Goal: Task Accomplishment & Management: Manage account settings

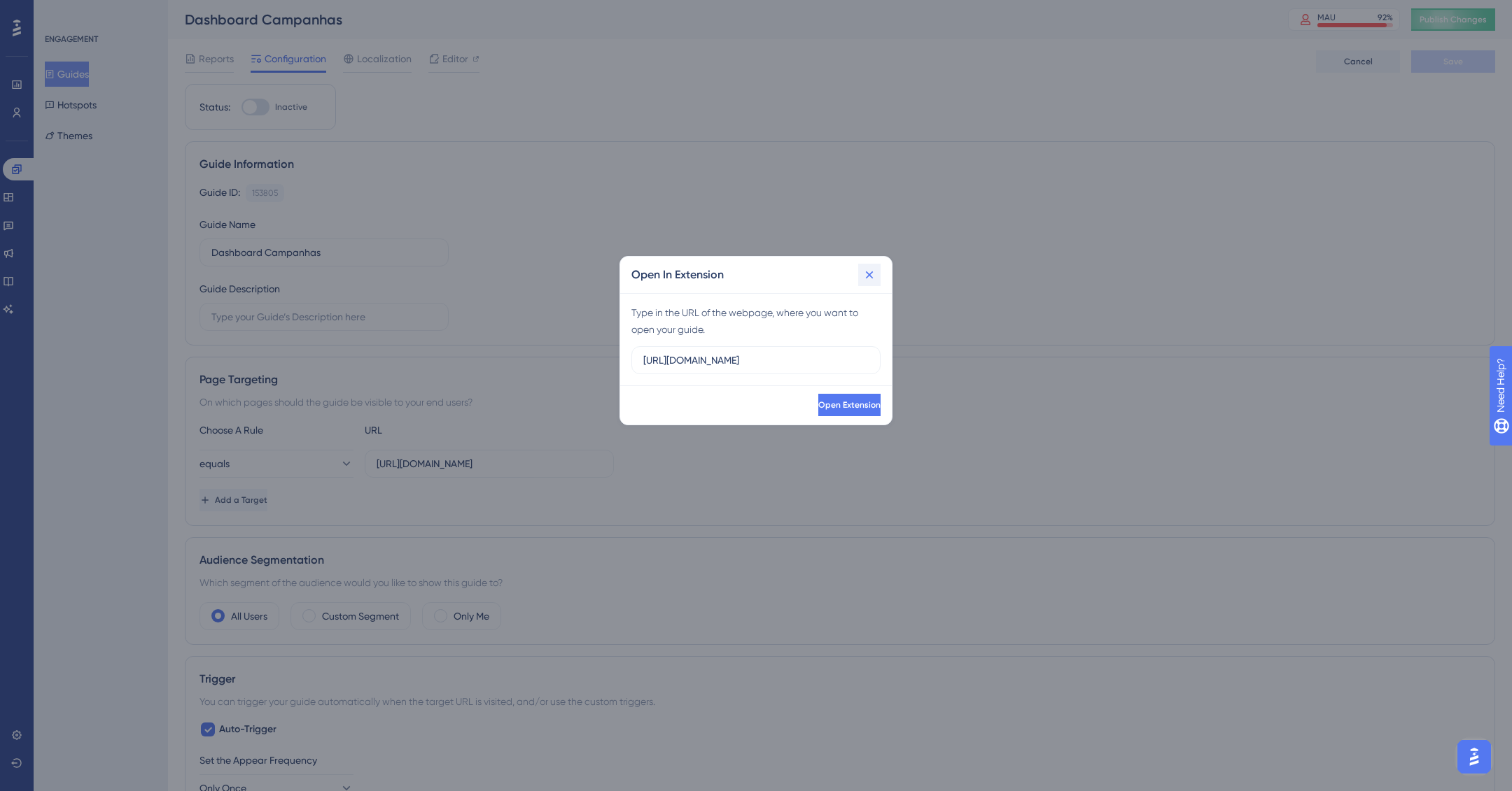
click at [870, 269] on icon at bounding box center [869, 274] width 14 height 14
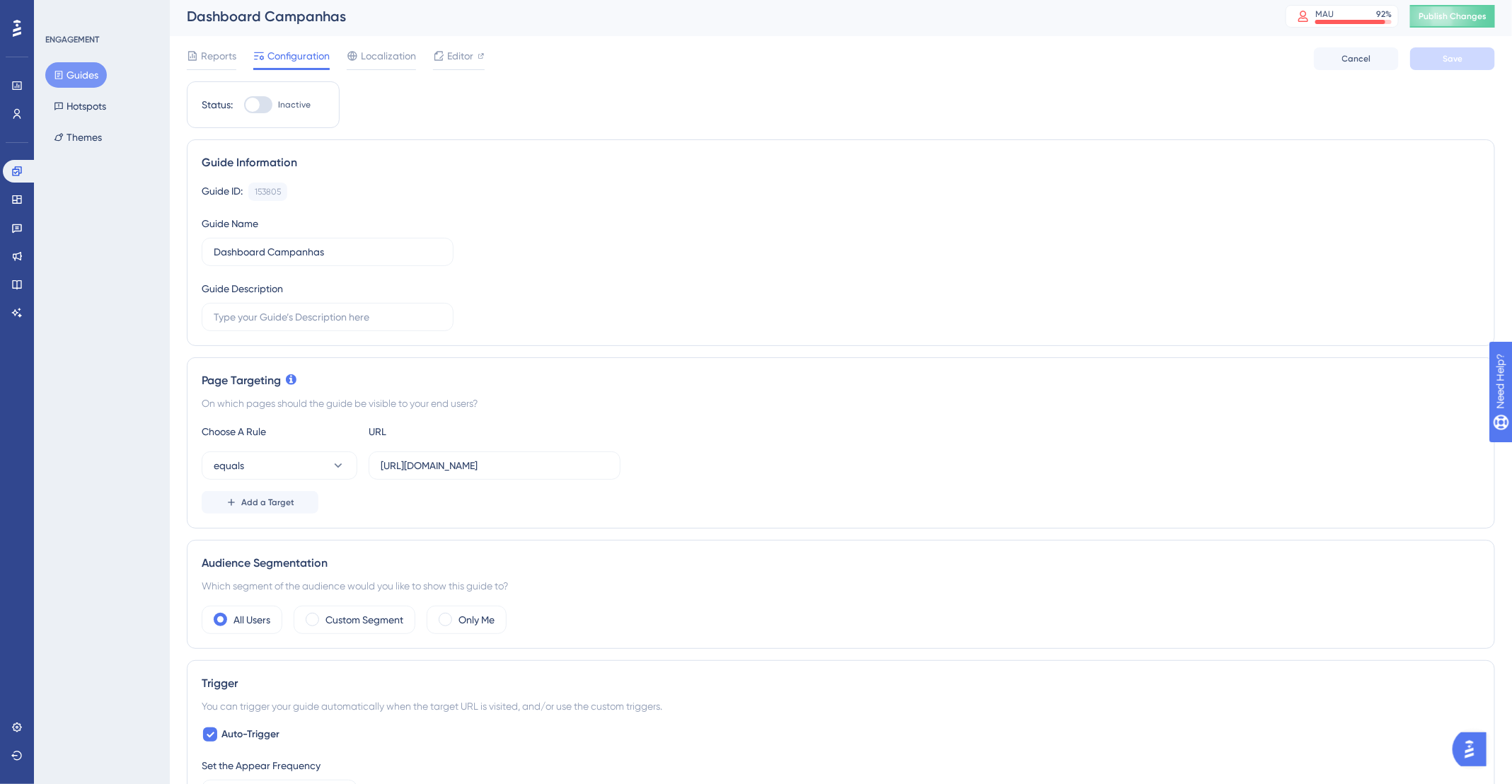
scroll to position [4, 0]
click at [333, 455] on button "equals" at bounding box center [279, 464] width 155 height 28
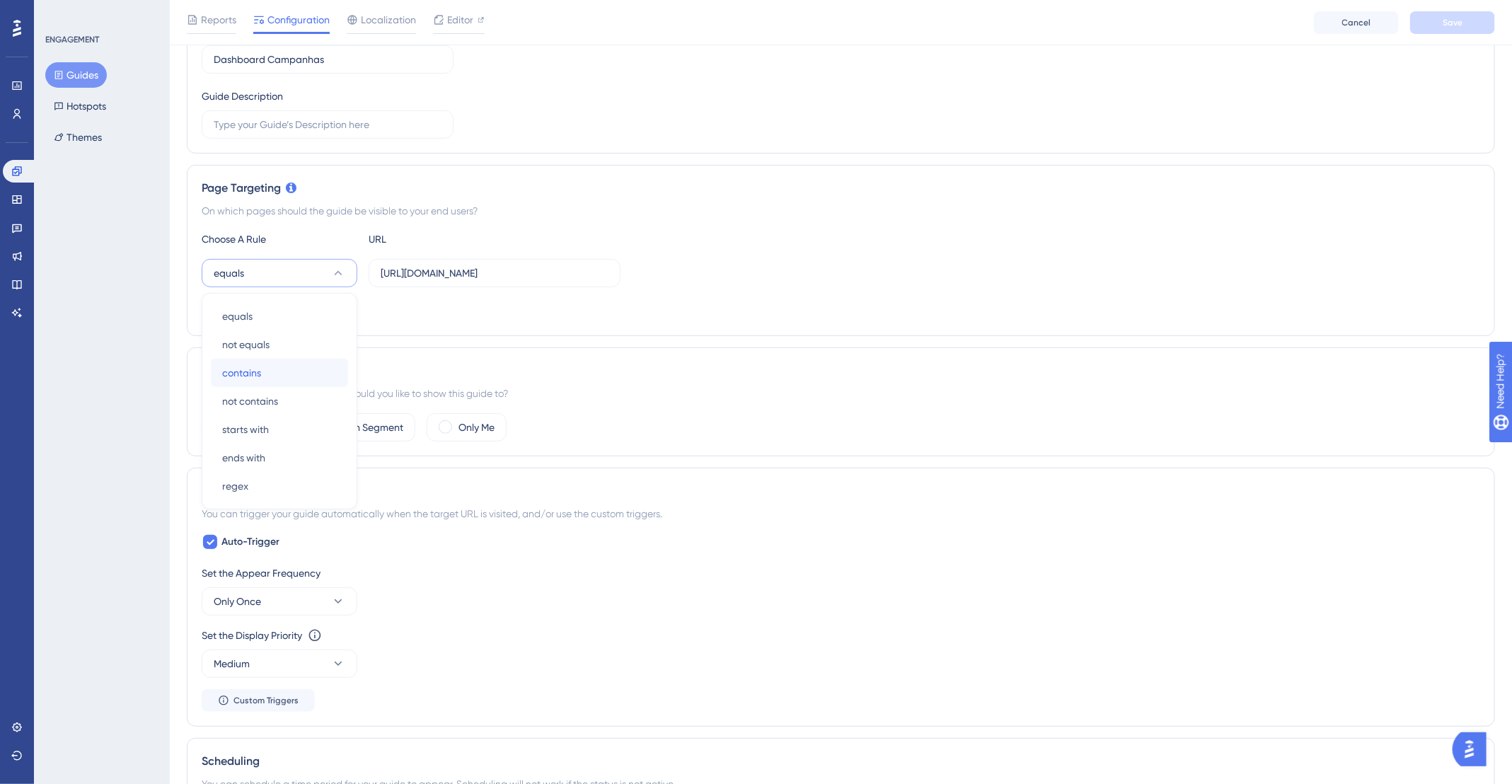
drag, startPoint x: 279, startPoint y: 367, endPoint x: 500, endPoint y: 300, distance: 230.9
click at [282, 367] on div "contains contains" at bounding box center [279, 372] width 115 height 28
drag, startPoint x: 553, startPoint y: 275, endPoint x: 533, endPoint y: 272, distance: 20.2
click at [533, 272] on input "[URL][DOMAIN_NAME]" at bounding box center [495, 273] width 228 height 15
type input "[URL][DOMAIN_NAME]"
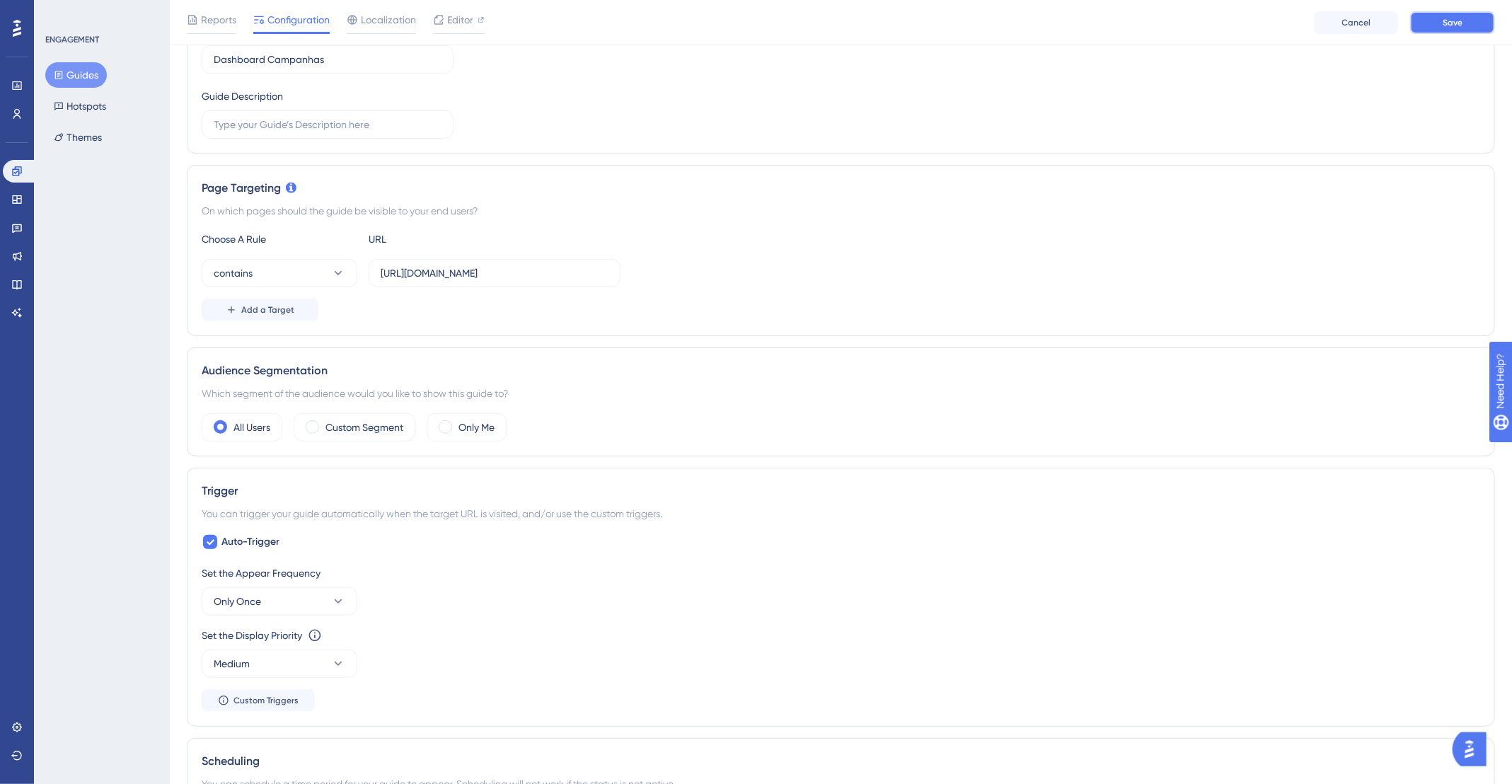
click at [1454, 24] on span "Save" at bounding box center [1453, 22] width 20 height 11
click at [328, 422] on label "Custom Segment" at bounding box center [365, 428] width 78 height 17
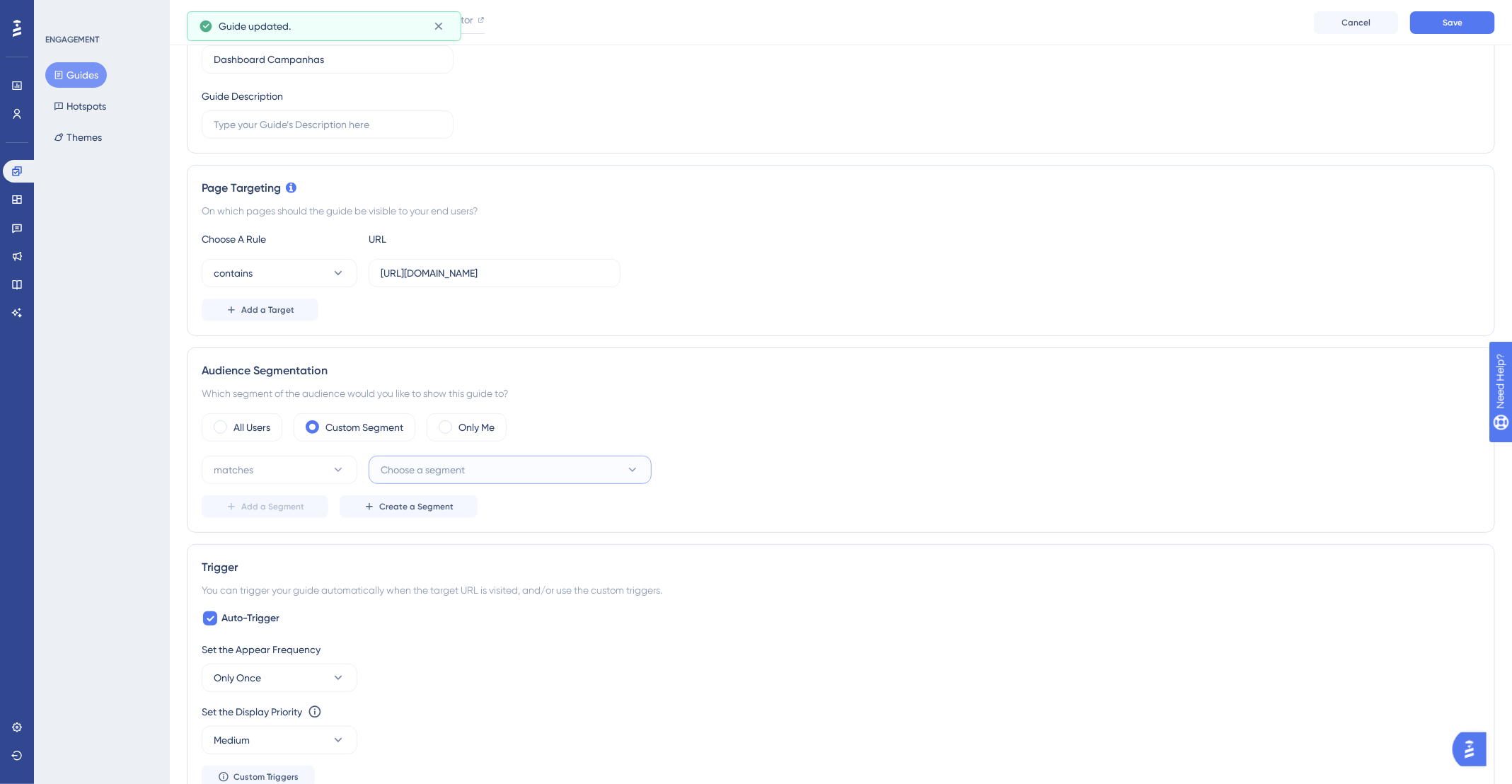
click at [488, 462] on button "Choose a segment" at bounding box center [511, 469] width 283 height 28
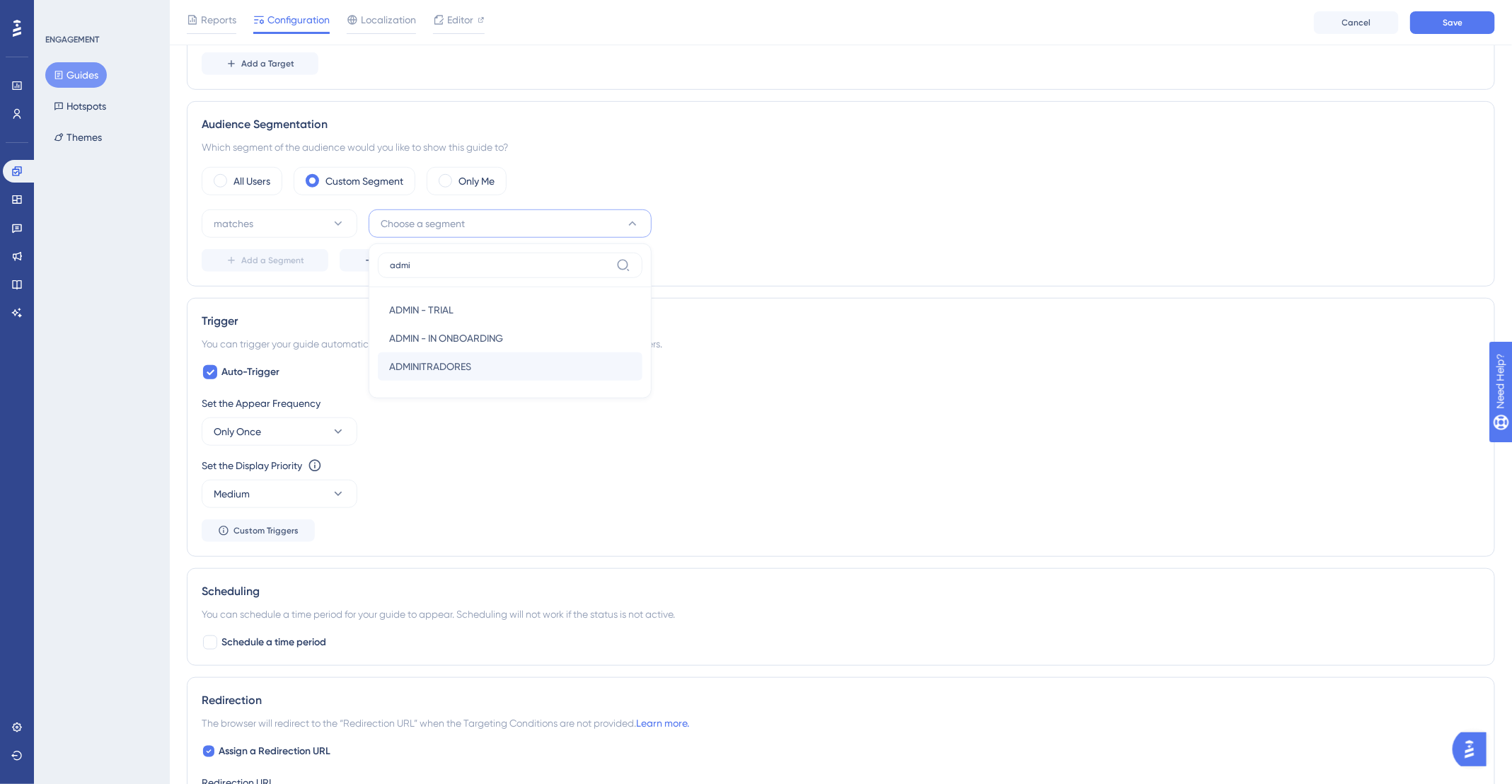
type input "admi"
click at [462, 358] on span "ADMINITRADORES" at bounding box center [430, 367] width 82 height 17
click at [273, 260] on span "Add a Segment" at bounding box center [272, 260] width 63 height 11
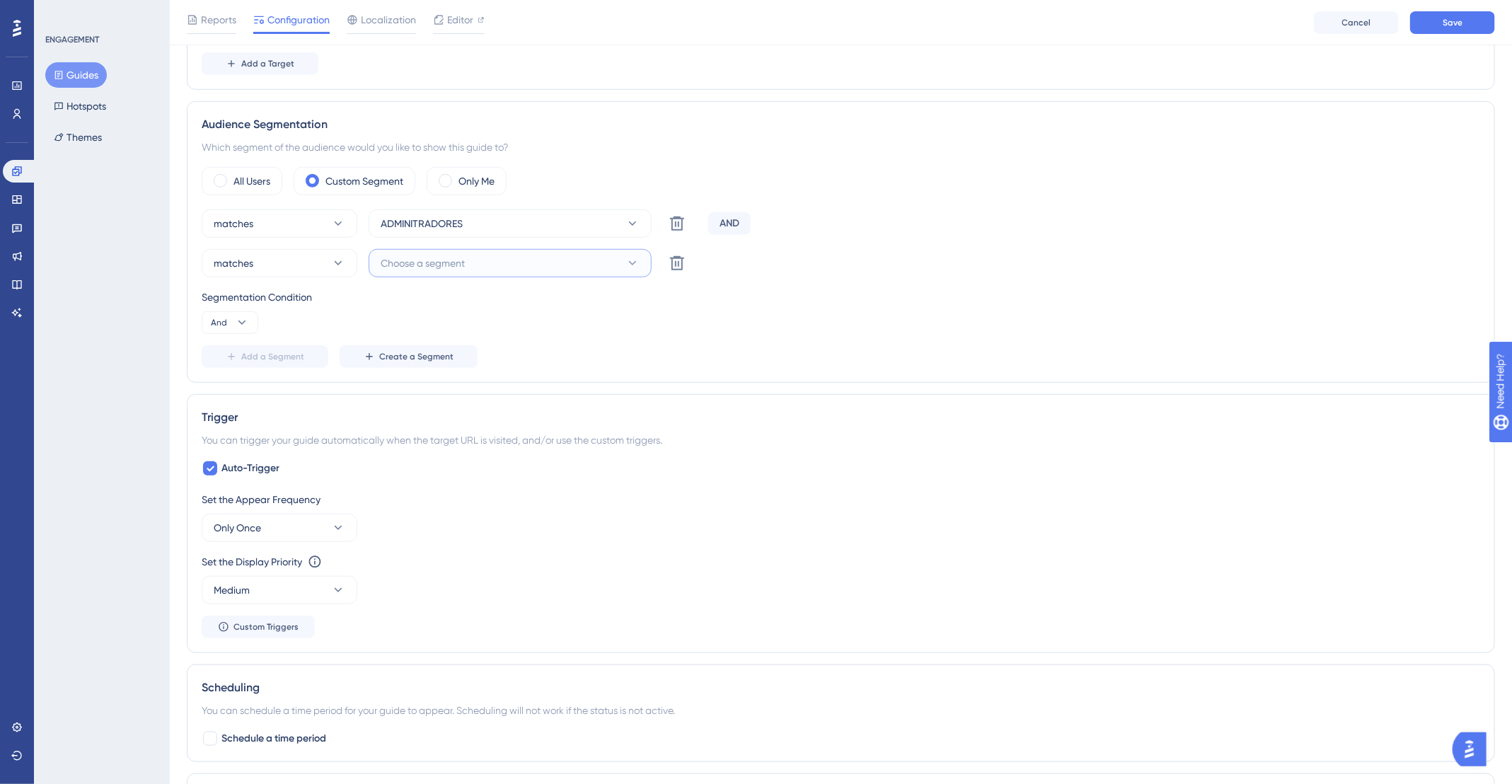
click at [423, 259] on span "Choose a segment" at bounding box center [423, 263] width 84 height 17
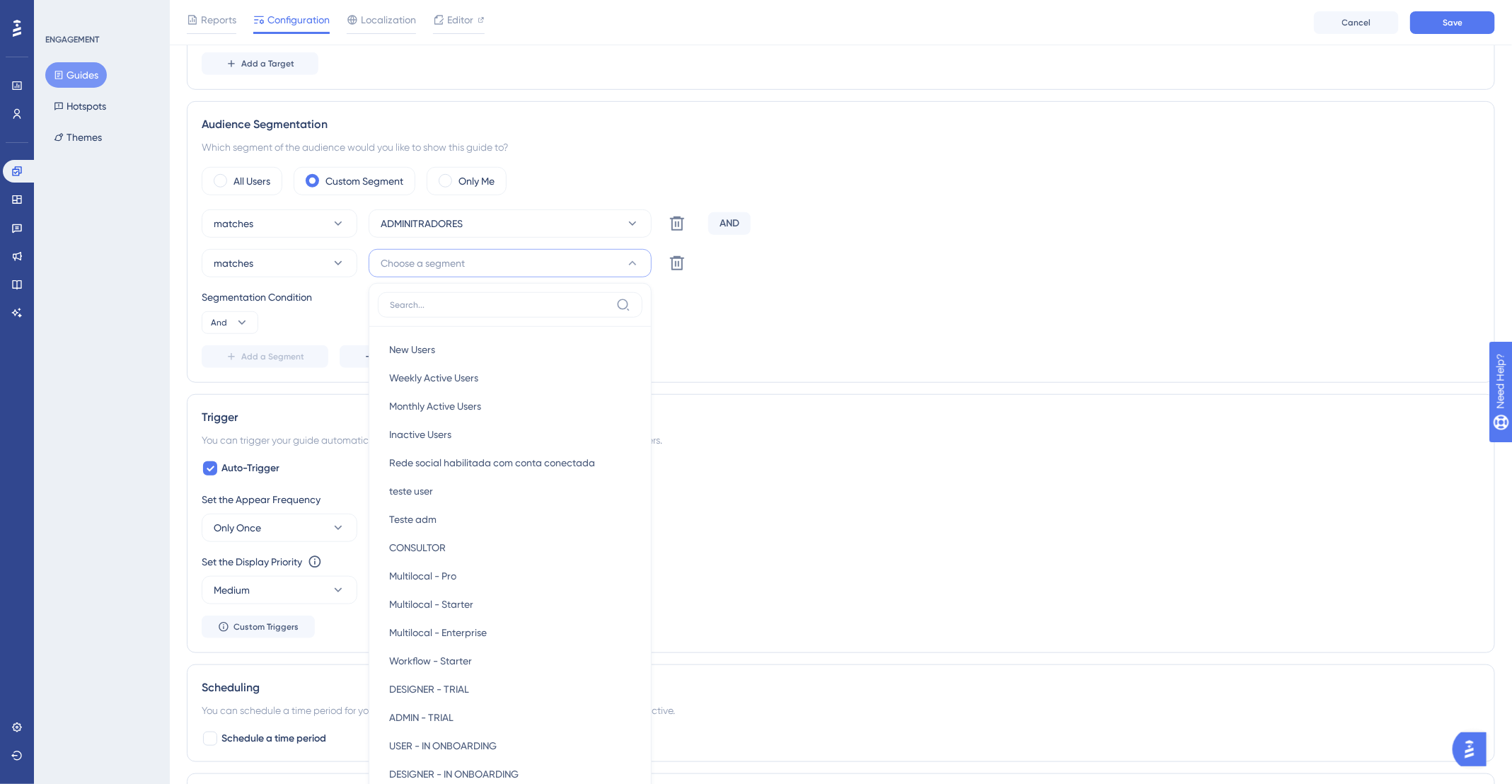
scroll to position [573, 0]
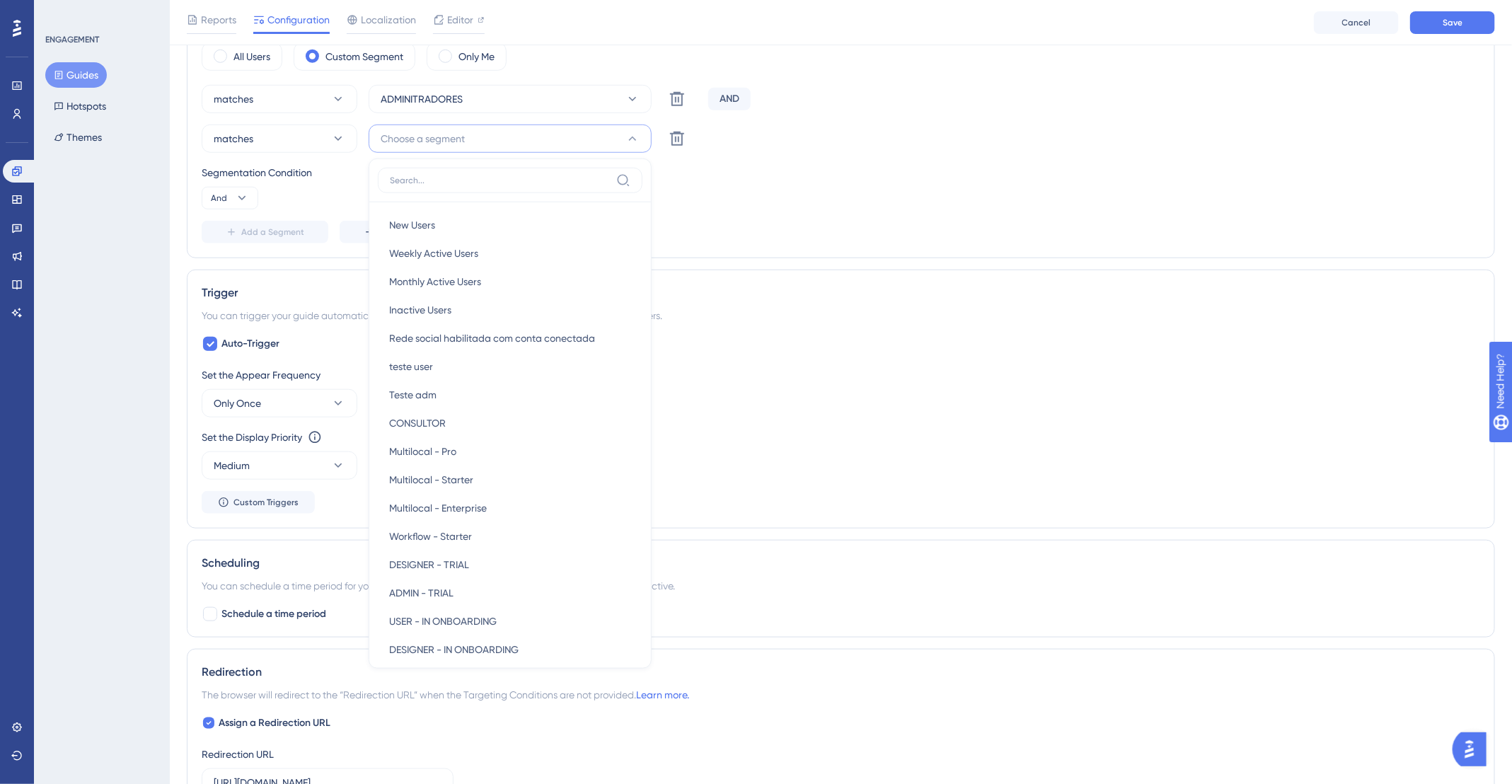
drag, startPoint x: 299, startPoint y: 190, endPoint x: 347, endPoint y: 197, distance: 48.5
click at [300, 189] on div "Segmentation Condition And" at bounding box center [841, 186] width 1279 height 45
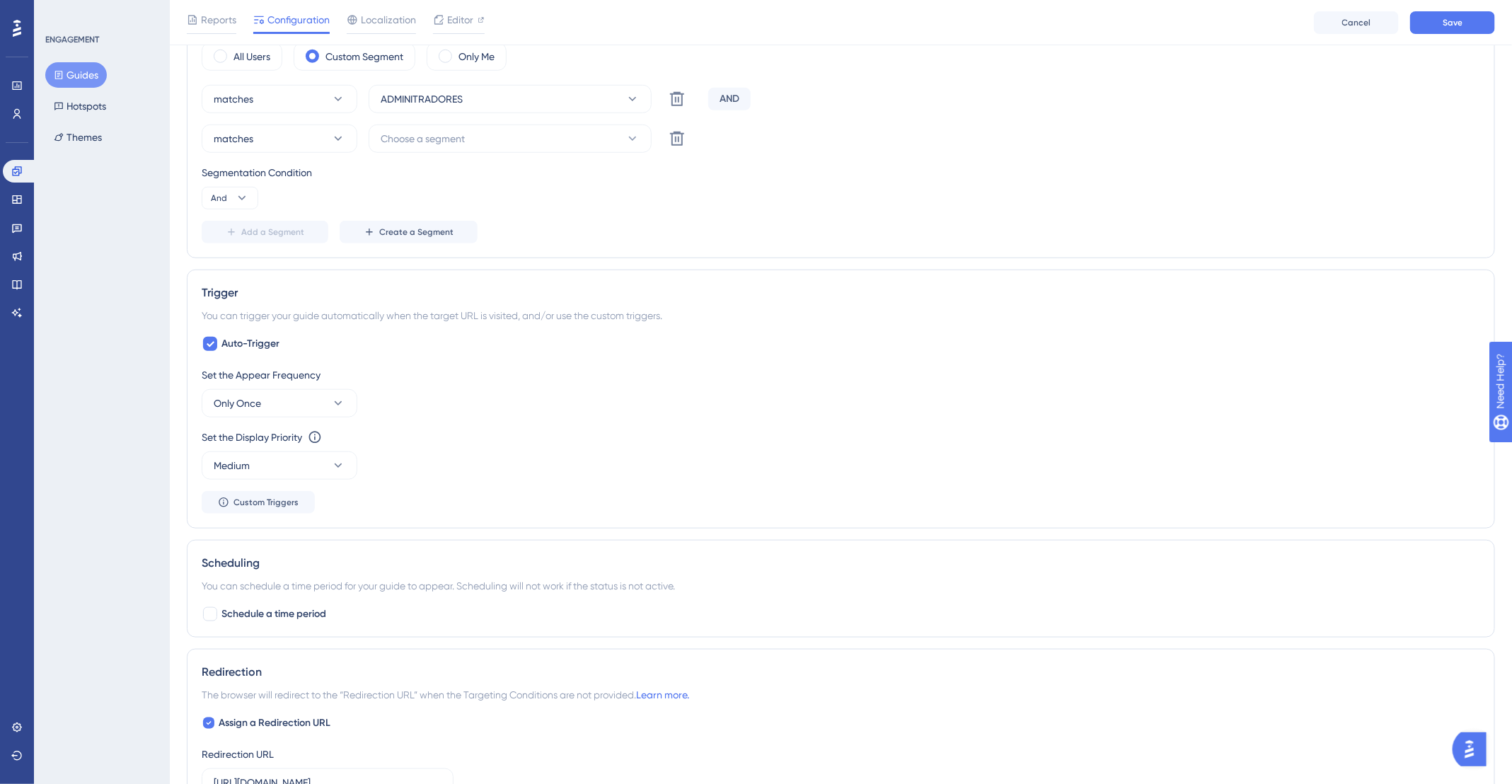
scroll to position [398, 0]
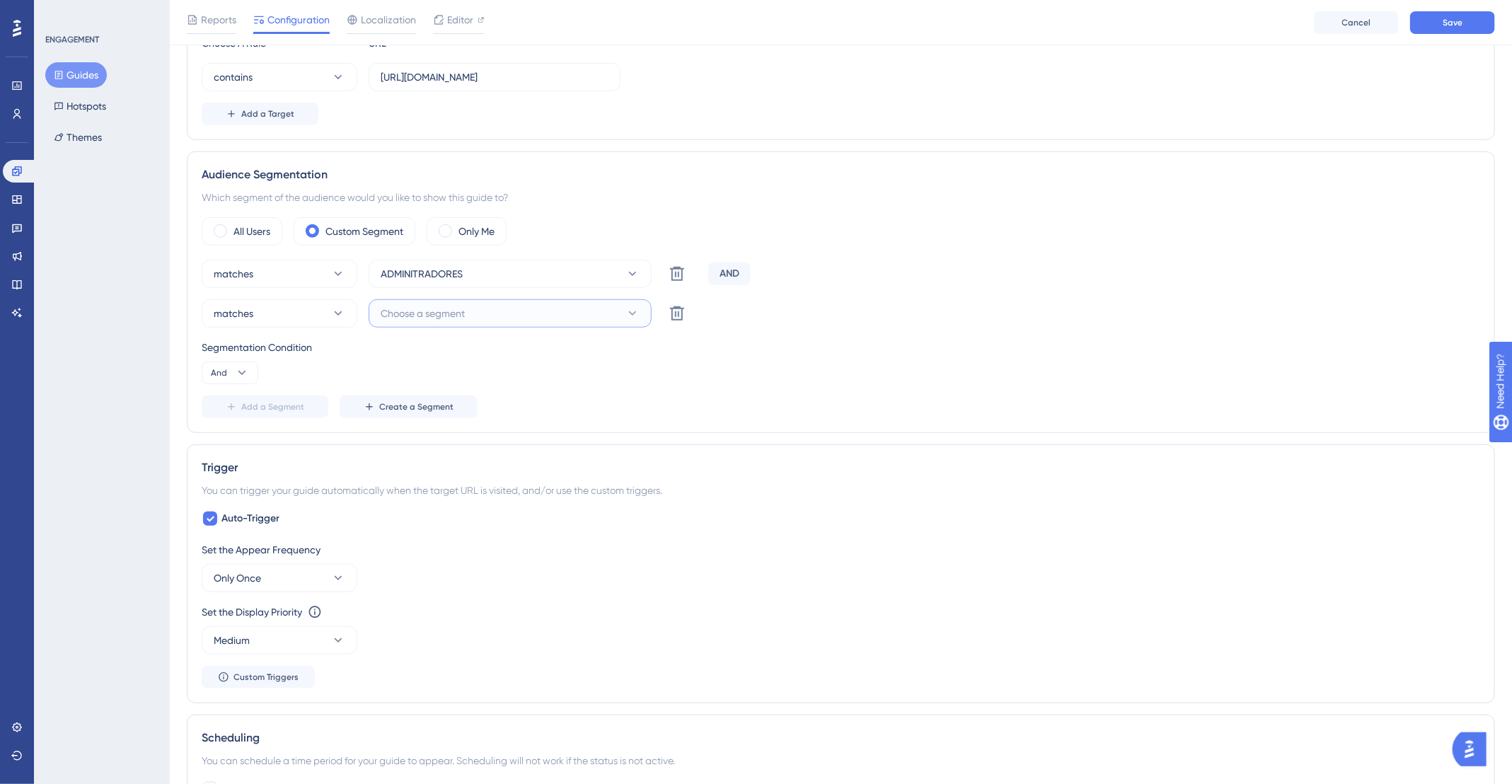
click at [465, 313] on span "Choose a segment" at bounding box center [423, 313] width 84 height 17
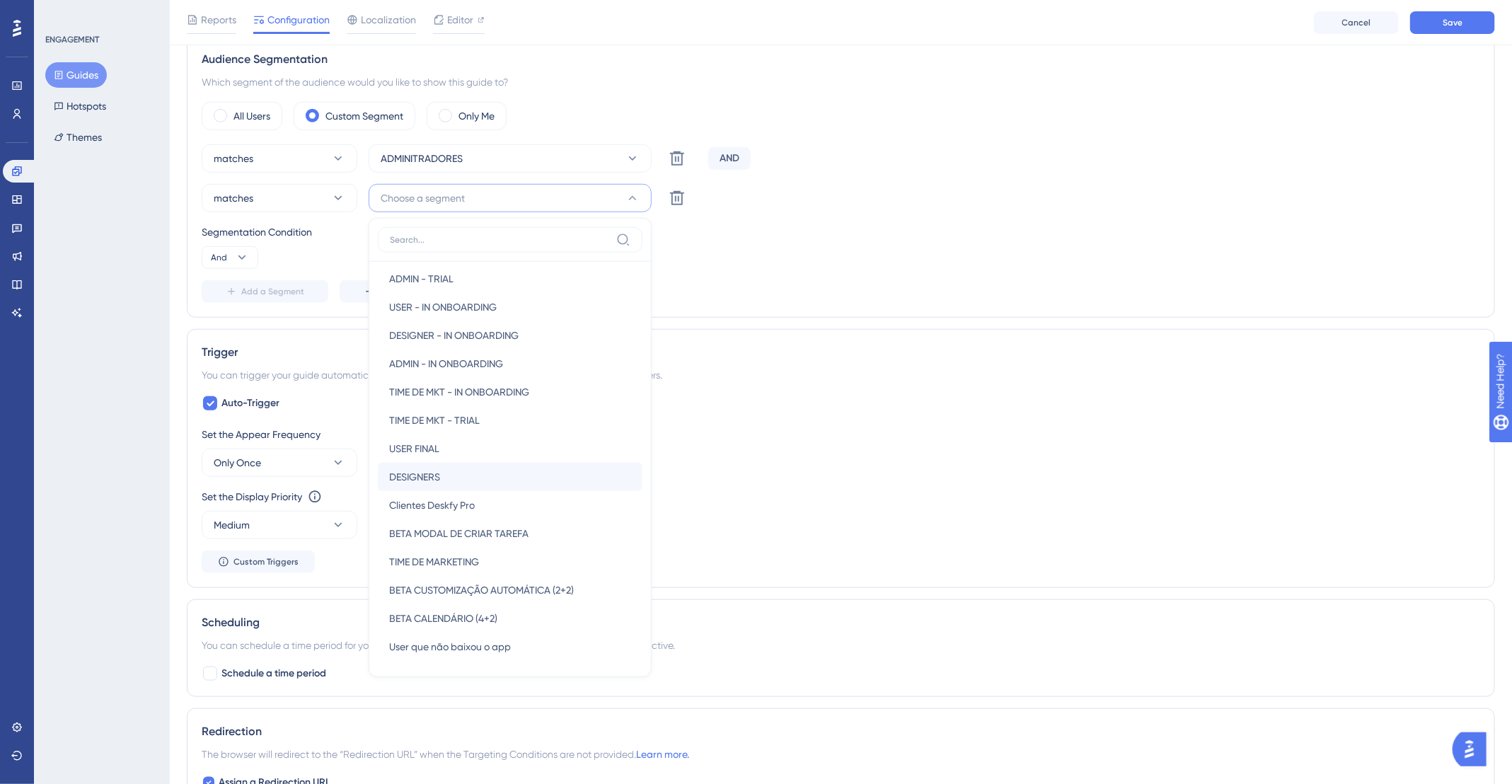
scroll to position [480, 0]
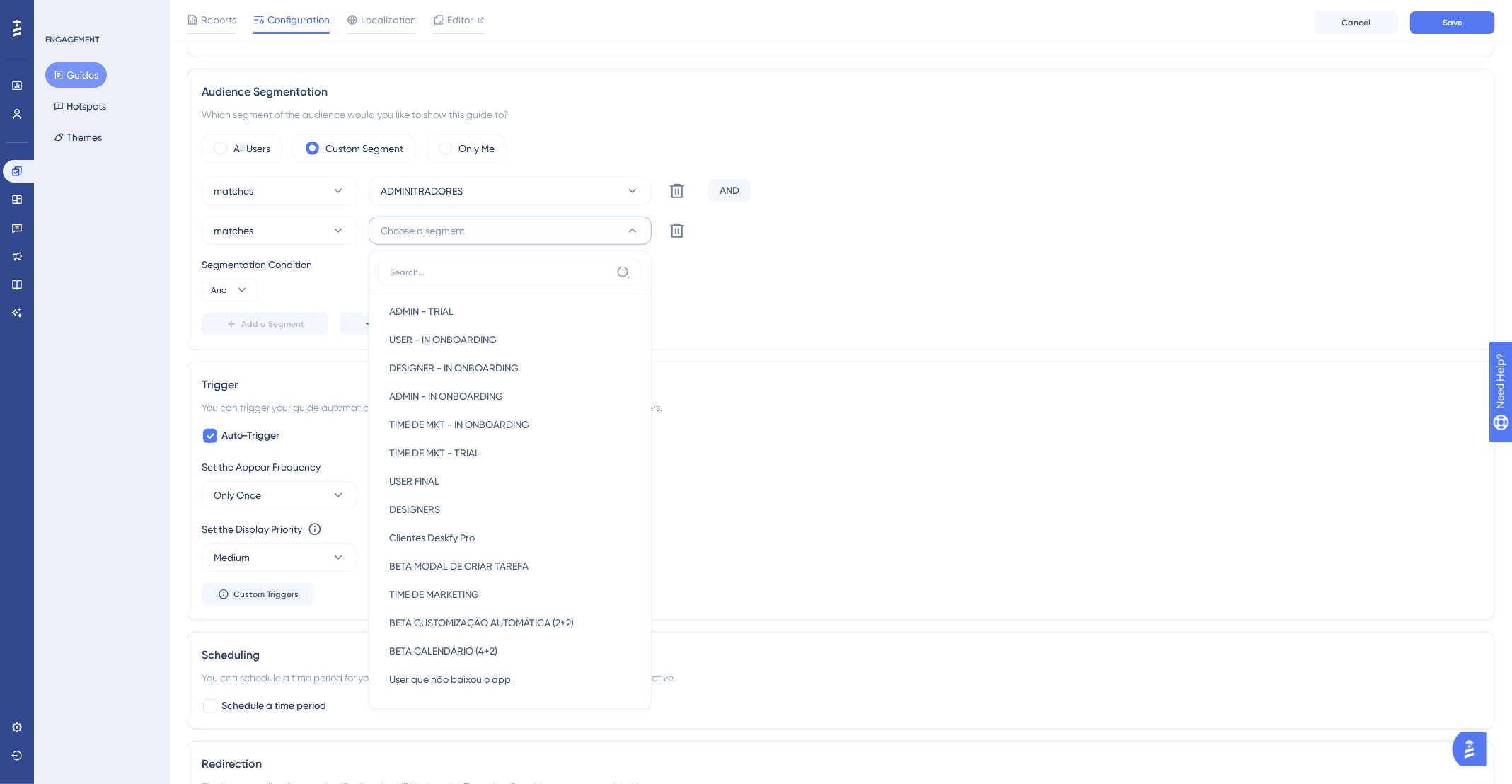
click at [926, 220] on div "matches Choose a segment New Users New Users Weekly Active Users Weekly Active …" at bounding box center [841, 230] width 1279 height 28
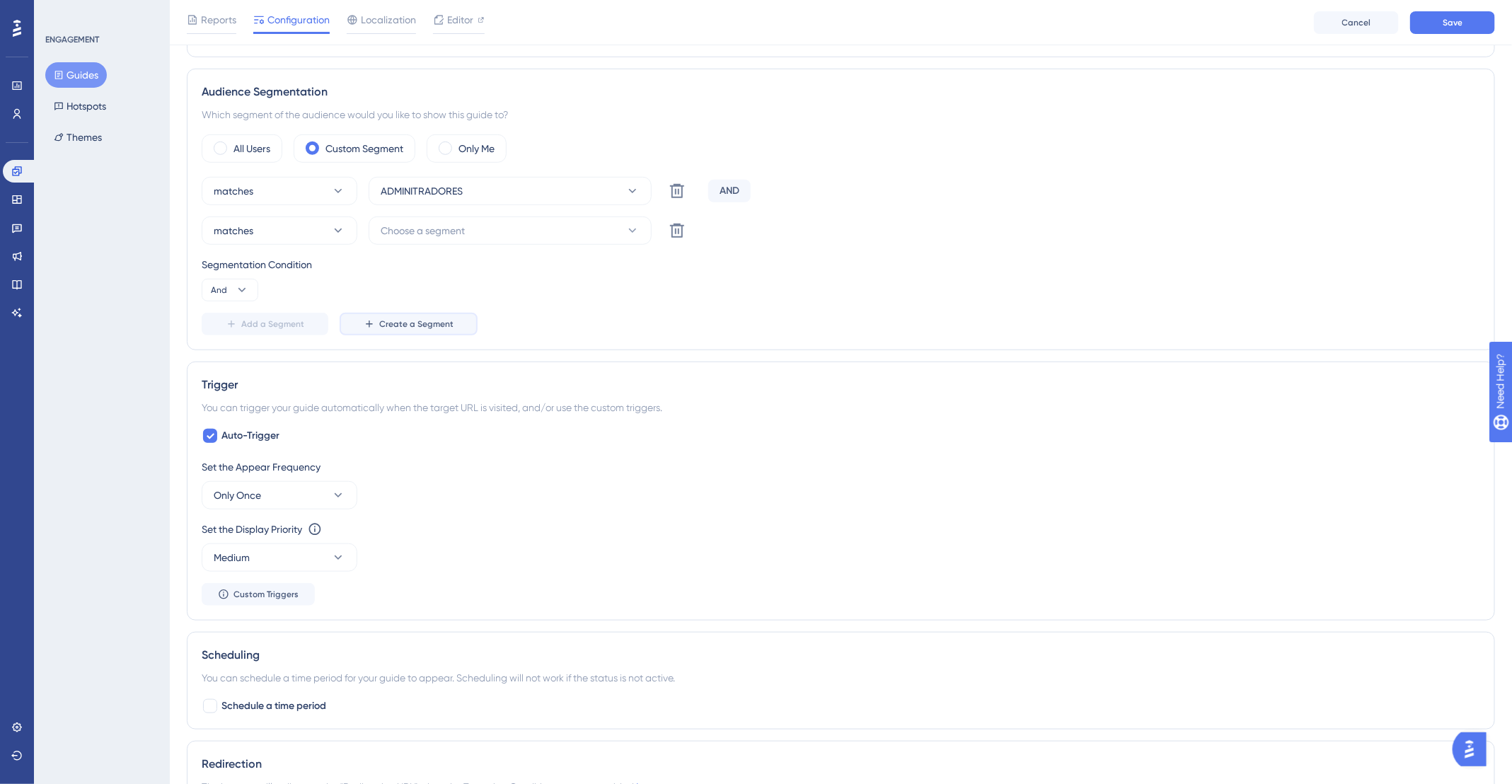
click at [426, 321] on span "Create a Segment" at bounding box center [417, 323] width 75 height 11
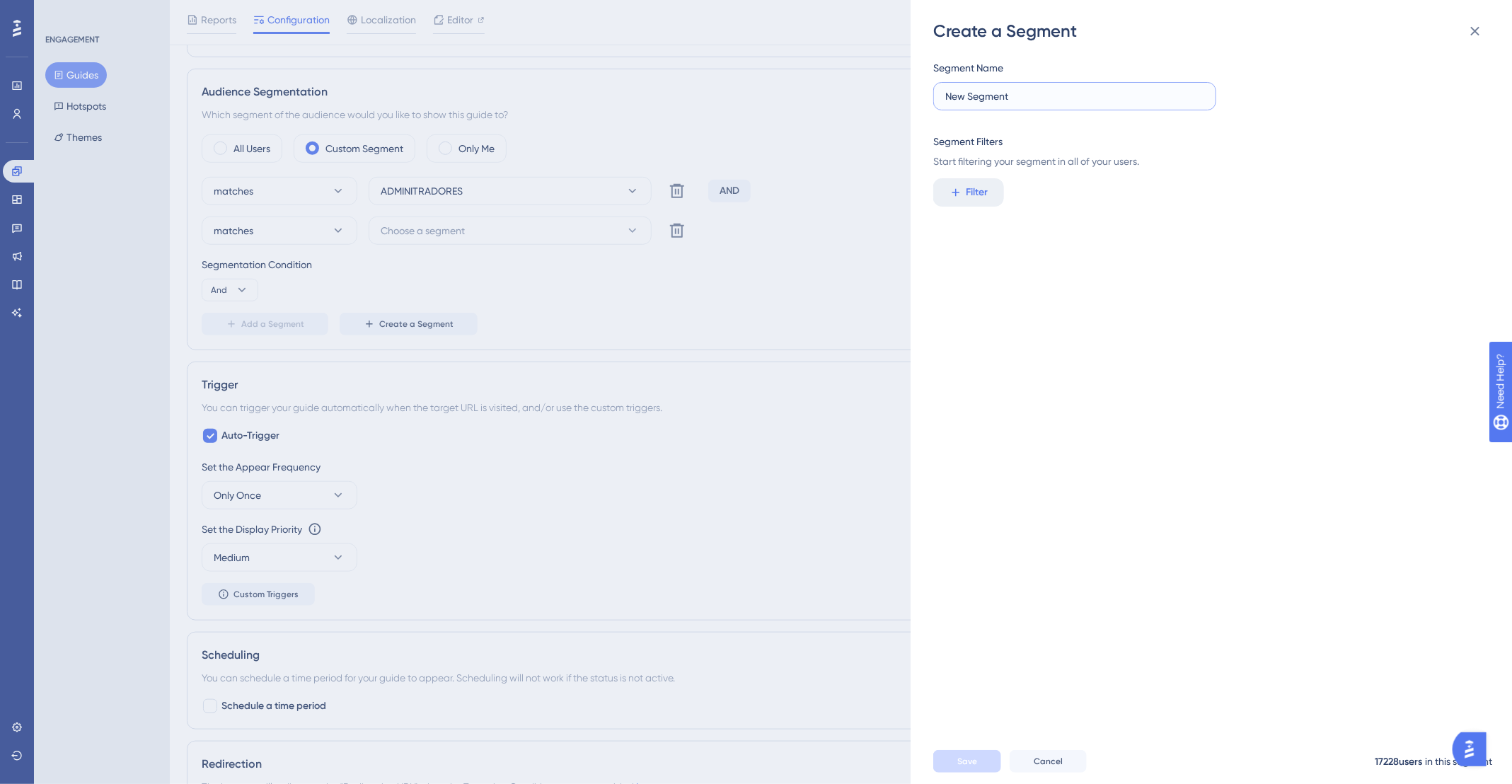
click at [1017, 99] on input "New Segment" at bounding box center [1074, 96] width 259 height 15
type input "C"
type input "Possui campanhas ativas"
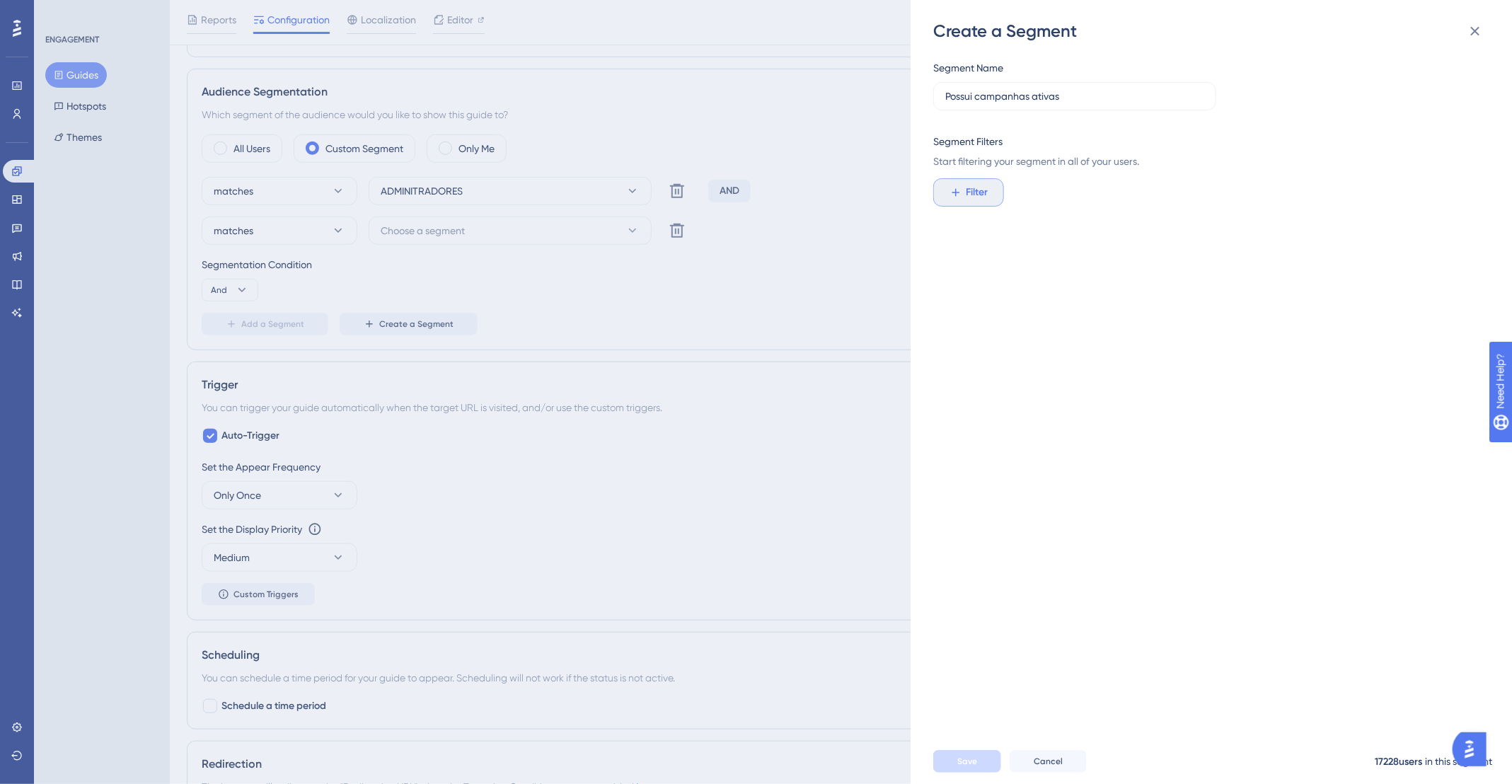
click at [961, 188] on icon at bounding box center [955, 192] width 13 height 13
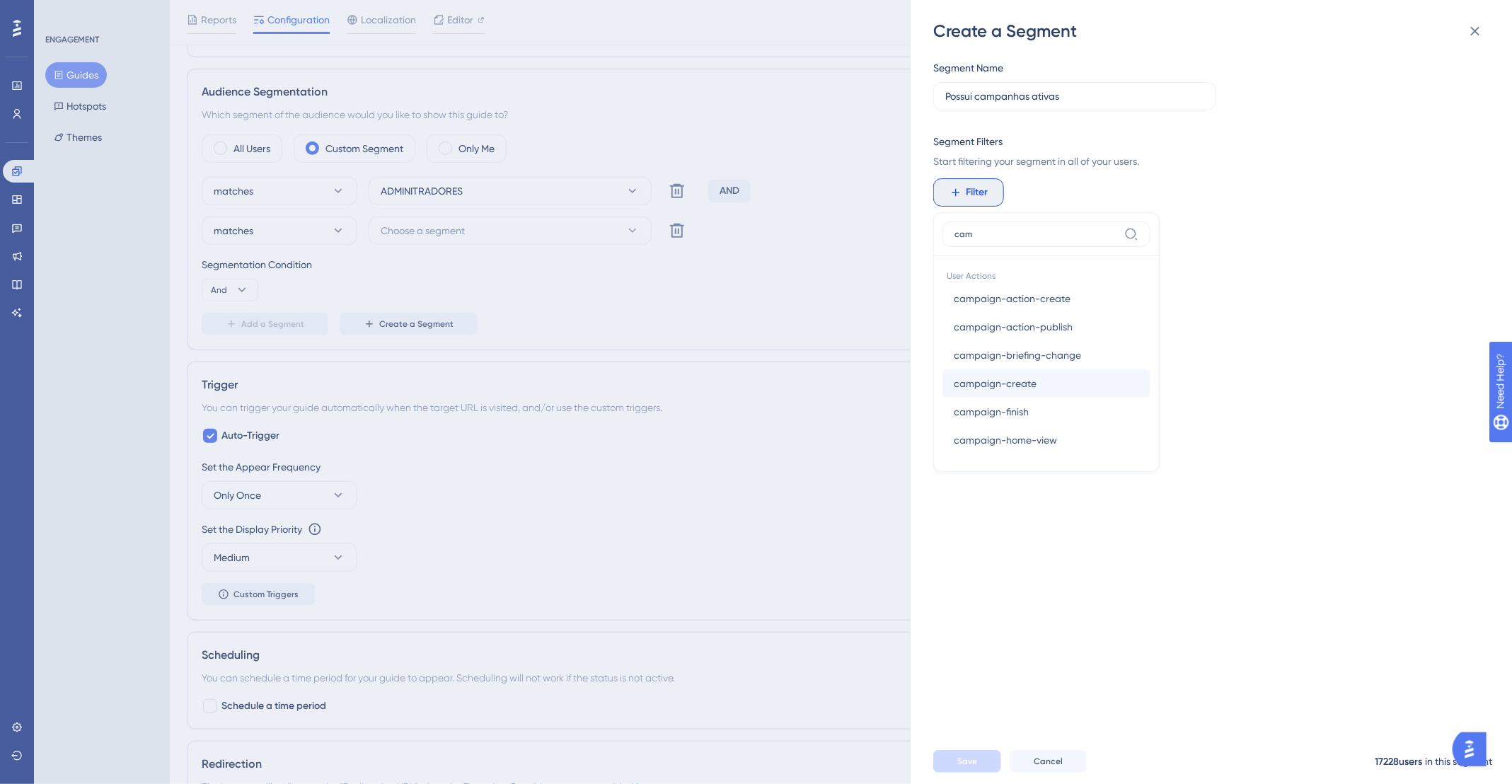
type input "cam"
click at [1043, 379] on button "campaign-create campaign-create" at bounding box center [1046, 383] width 208 height 28
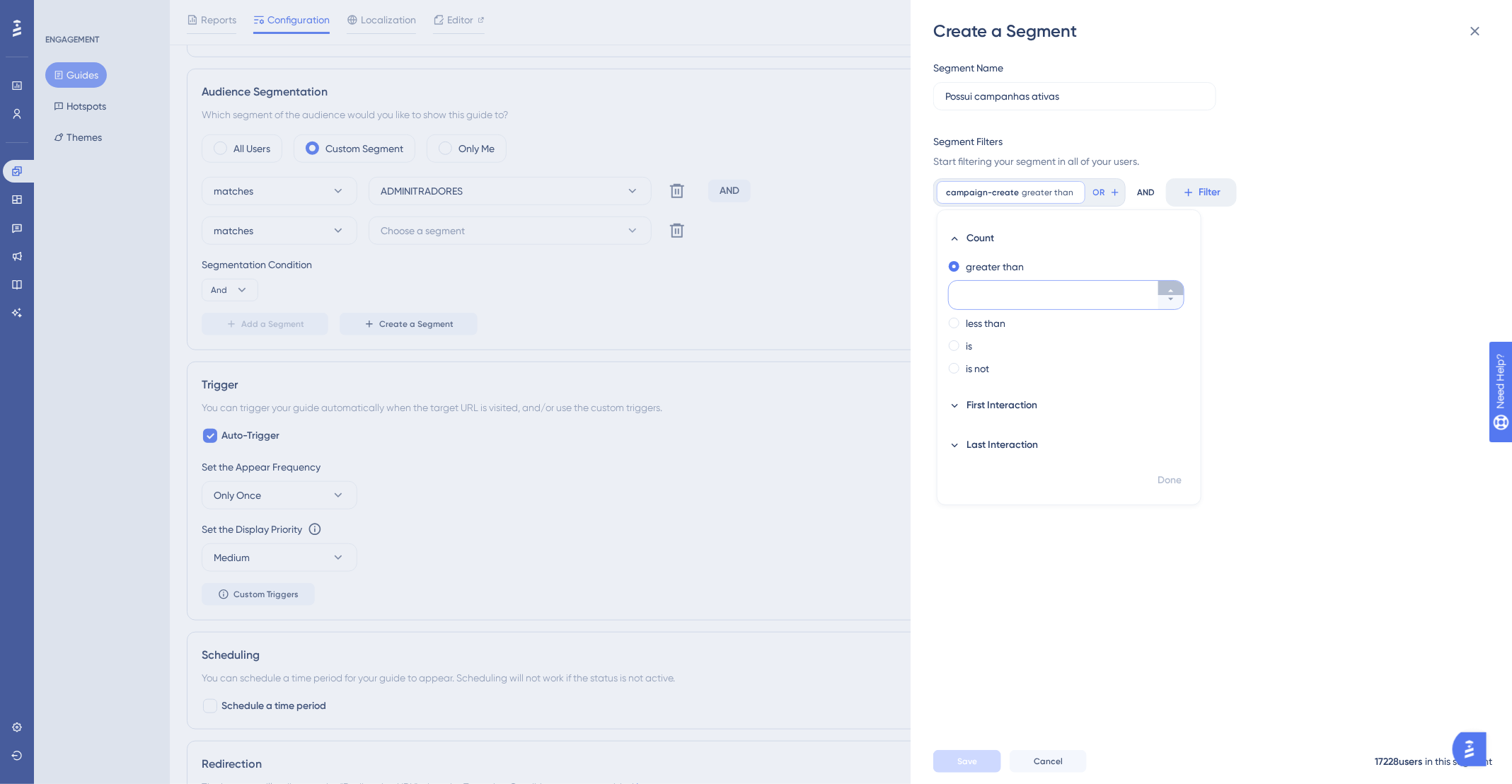
click at [1173, 288] on icon at bounding box center [1171, 291] width 8 height 8
type input "1"
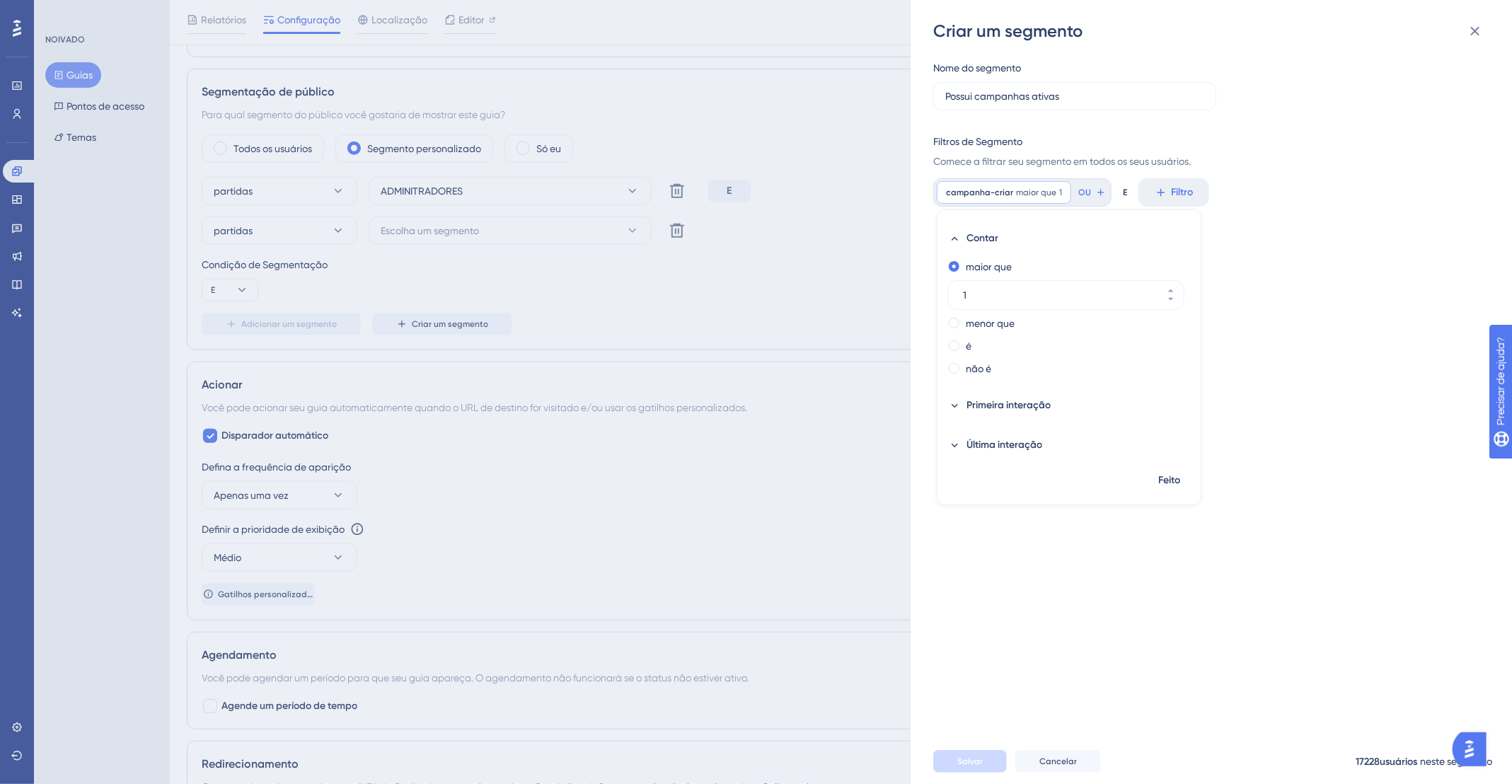
click at [1285, 232] on div "Nome do segmento Possui campanhas ativas Filtros de Segmento Comece a filtrar s…" at bounding box center [1218, 390] width 570 height 697
click at [1020, 200] on div "campanha-criar maior que 1 1 Remover" at bounding box center [1004, 193] width 134 height 23
click at [997, 188] on font "campanha-criar" at bounding box center [979, 193] width 67 height 10
click at [1056, 189] on icon at bounding box center [1061, 193] width 8 height 8
click at [975, 192] on font "Filtro" at bounding box center [977, 192] width 22 height 12
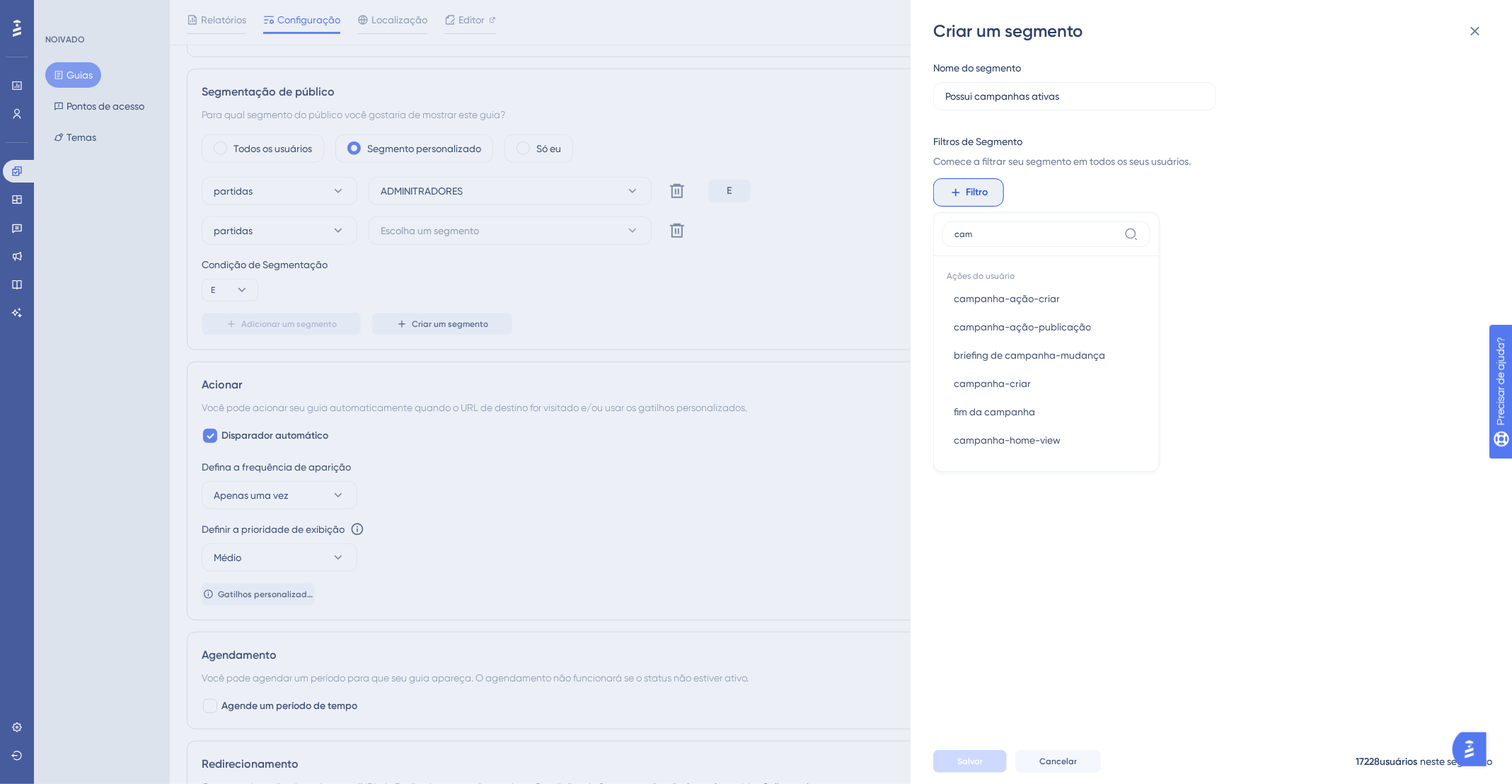
type input "cam"
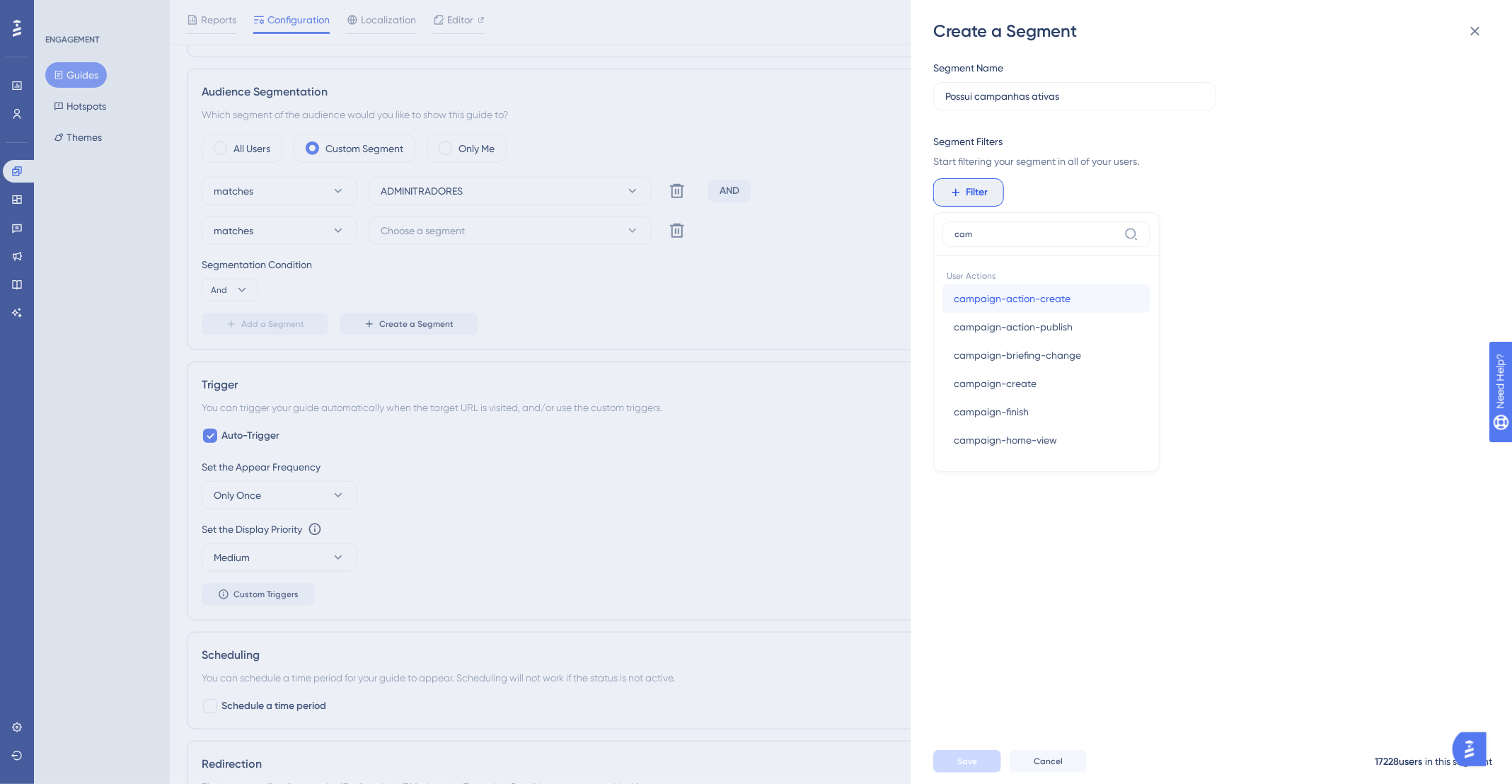
click at [1096, 296] on button "campaign-action-create campaign-action-create" at bounding box center [1046, 298] width 208 height 28
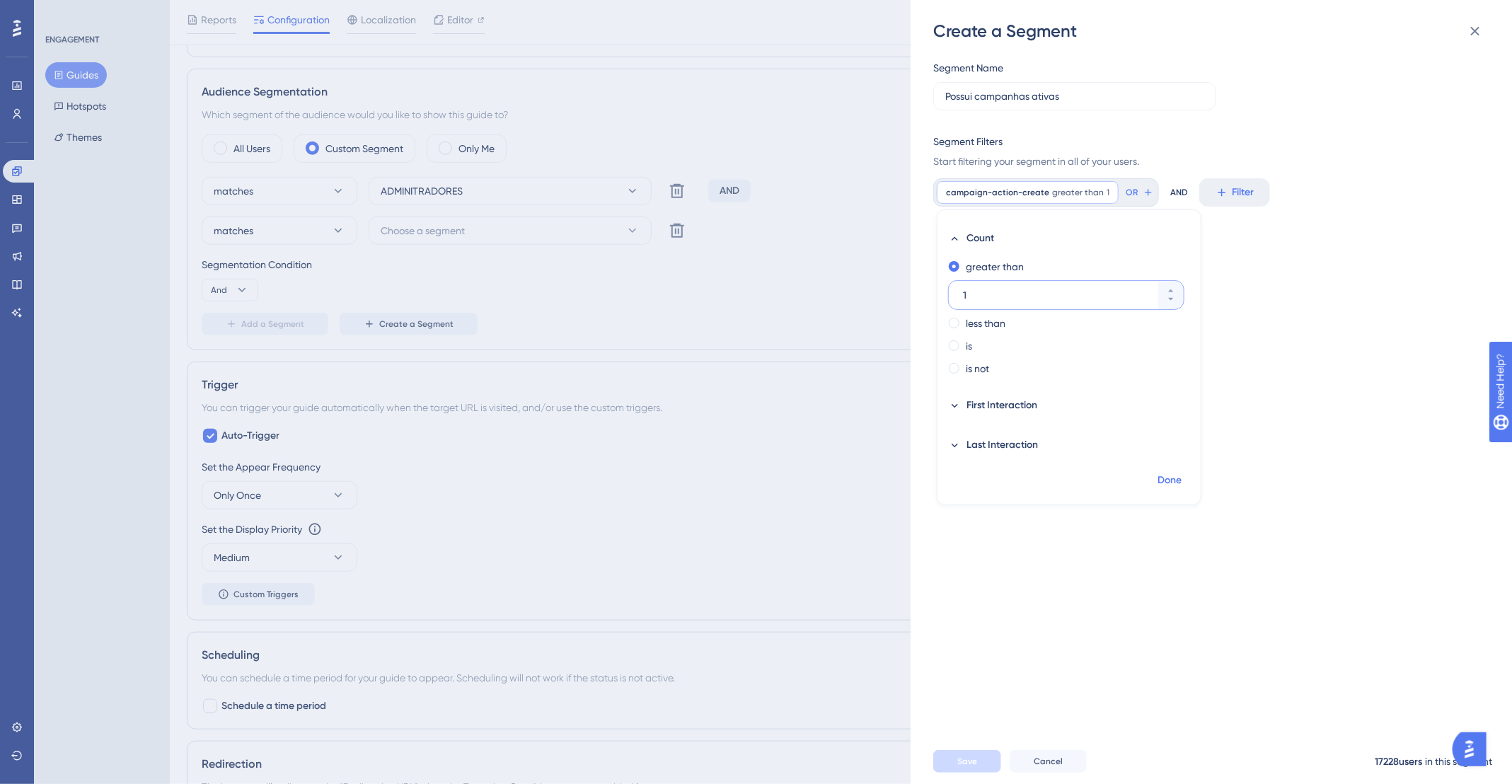
type input "1"
click at [1172, 483] on span "Done" at bounding box center [1169, 480] width 24 height 17
click at [1059, 193] on span "greater than" at bounding box center [1078, 192] width 52 height 11
click at [1106, 190] on div "campaign-action-create greater than 1 1 Remove" at bounding box center [1028, 193] width 182 height 23
click at [1104, 192] on icon at bounding box center [1108, 193] width 8 height 8
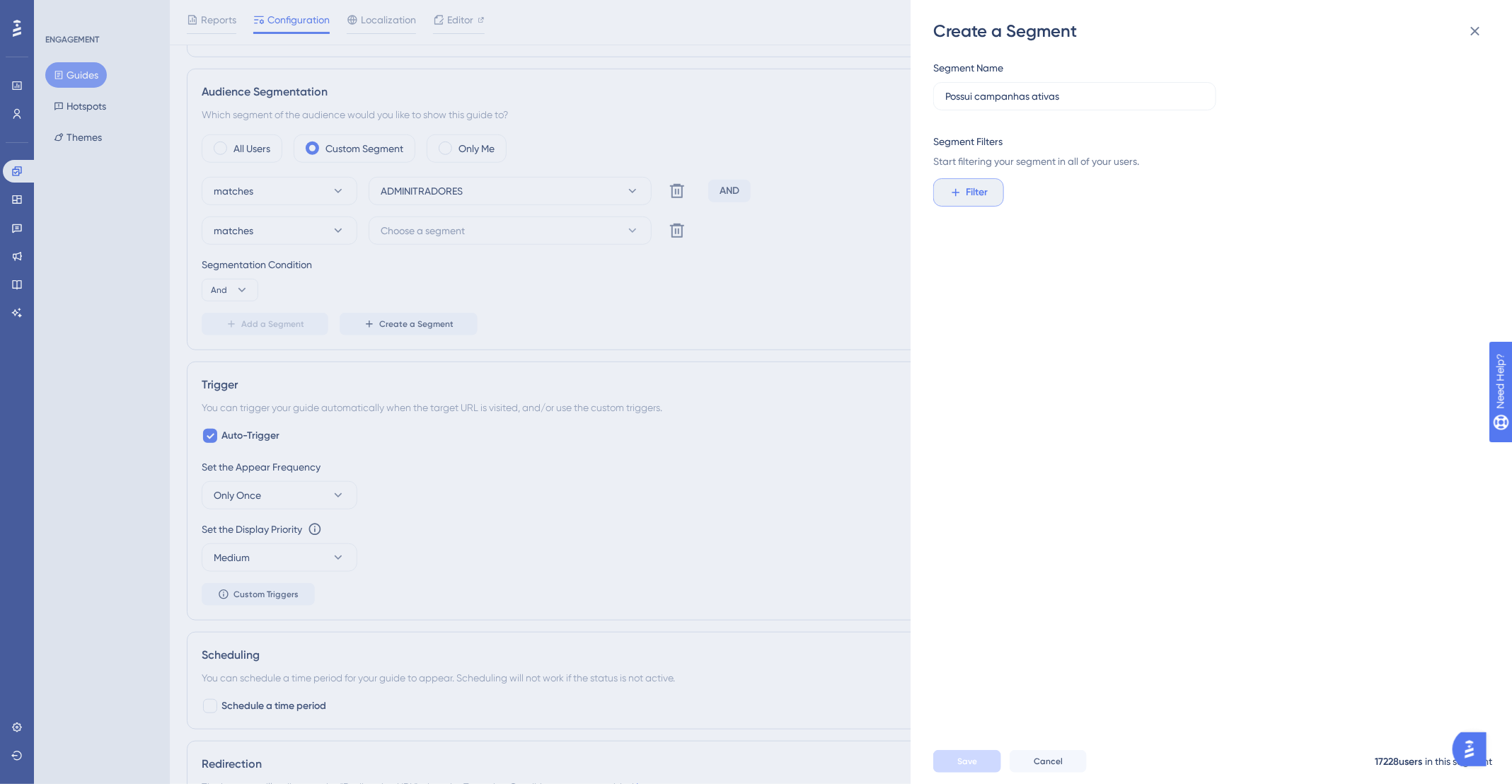
click at [969, 194] on span "Filter" at bounding box center [977, 193] width 22 height 17
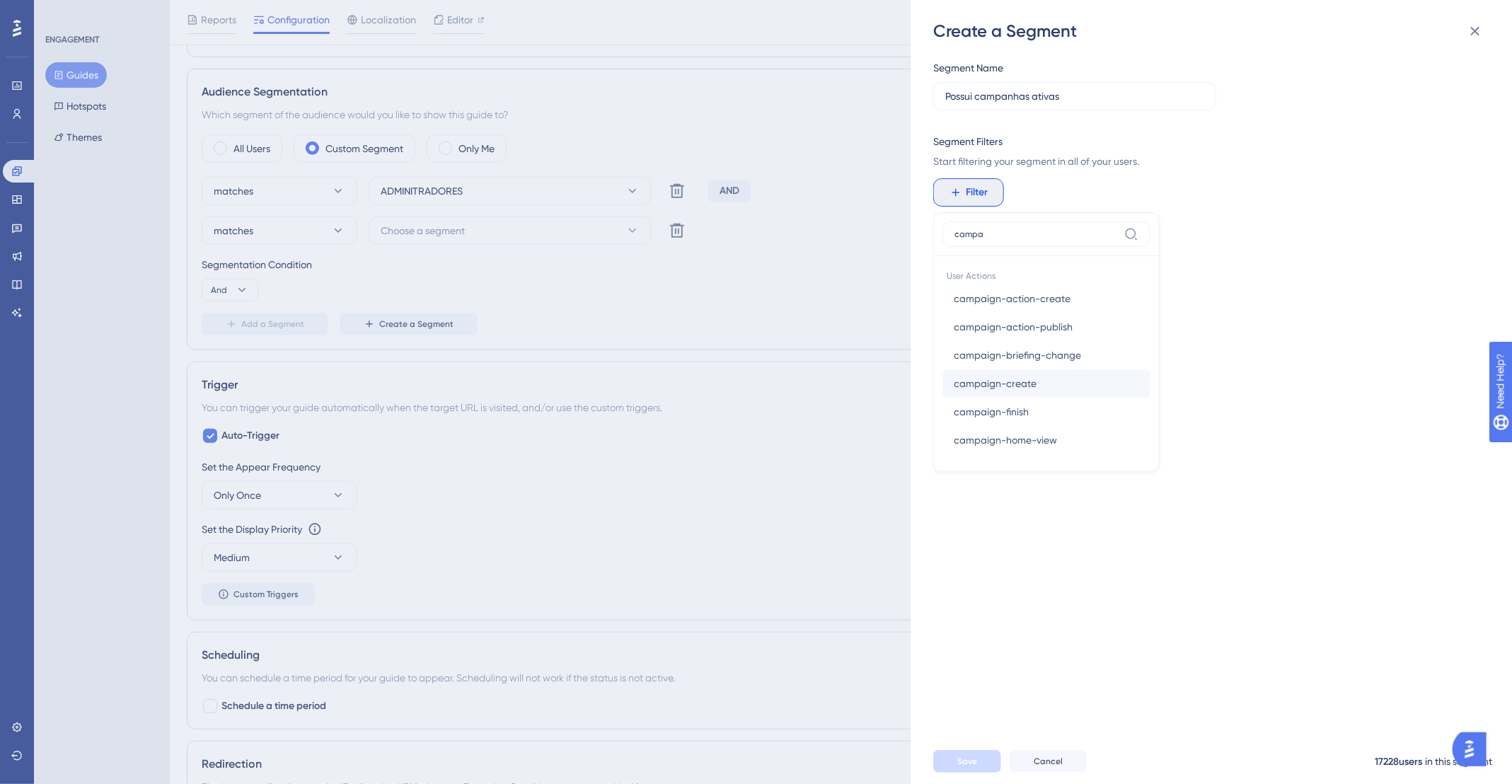
type input "campa"
click at [1049, 374] on button "campaign-create campaign-create" at bounding box center [1046, 383] width 208 height 28
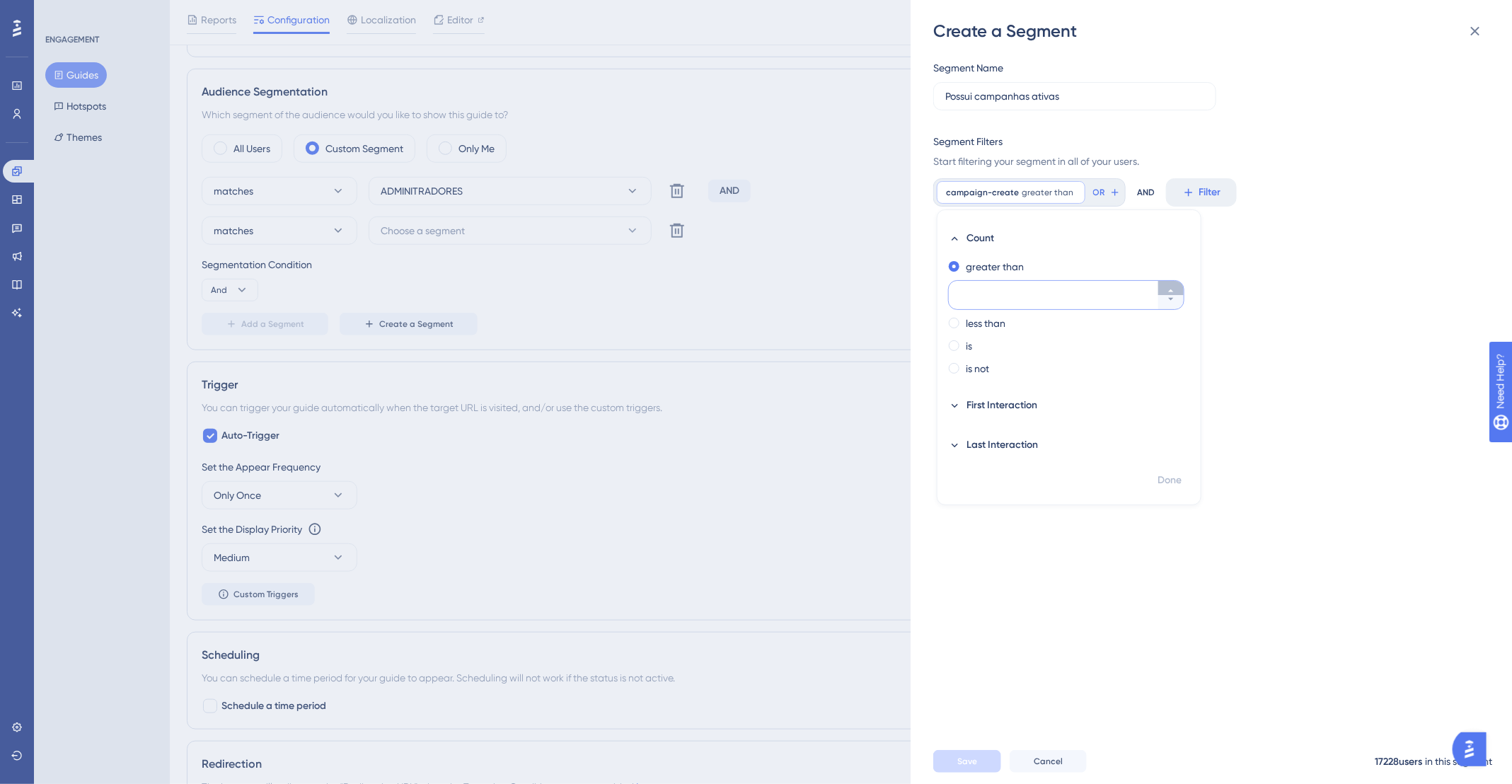
drag, startPoint x: 1168, startPoint y: 286, endPoint x: 1282, endPoint y: 275, distance: 114.5
click at [1168, 287] on icon at bounding box center [1171, 291] width 8 height 8
type input "1"
click at [1179, 483] on span "Done" at bounding box center [1169, 480] width 24 height 17
click at [1200, 182] on button "Filter" at bounding box center [1204, 192] width 70 height 28
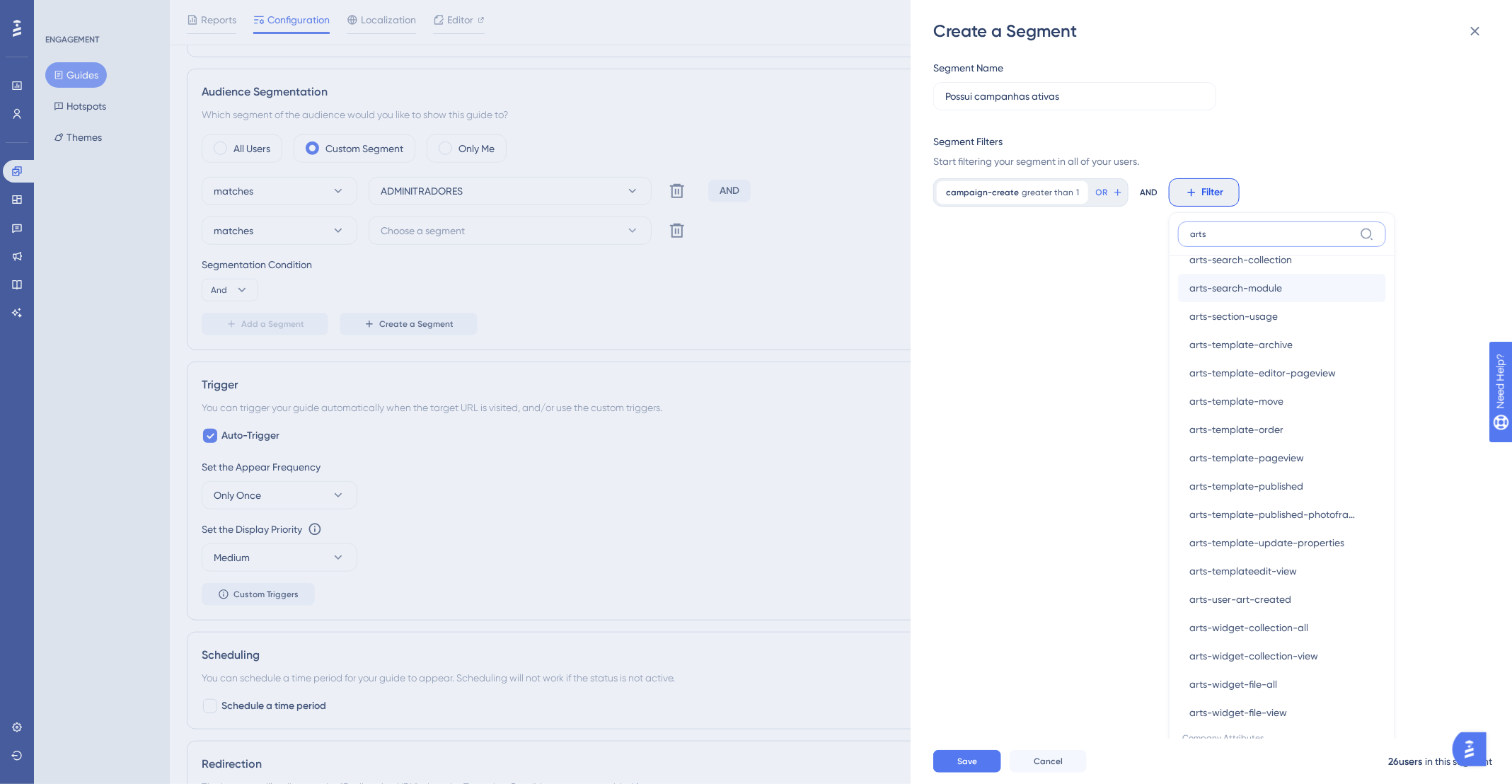
scroll to position [654, 0]
type input "arts"
click at [1295, 480] on span "arts-template-published" at bounding box center [1246, 485] width 114 height 17
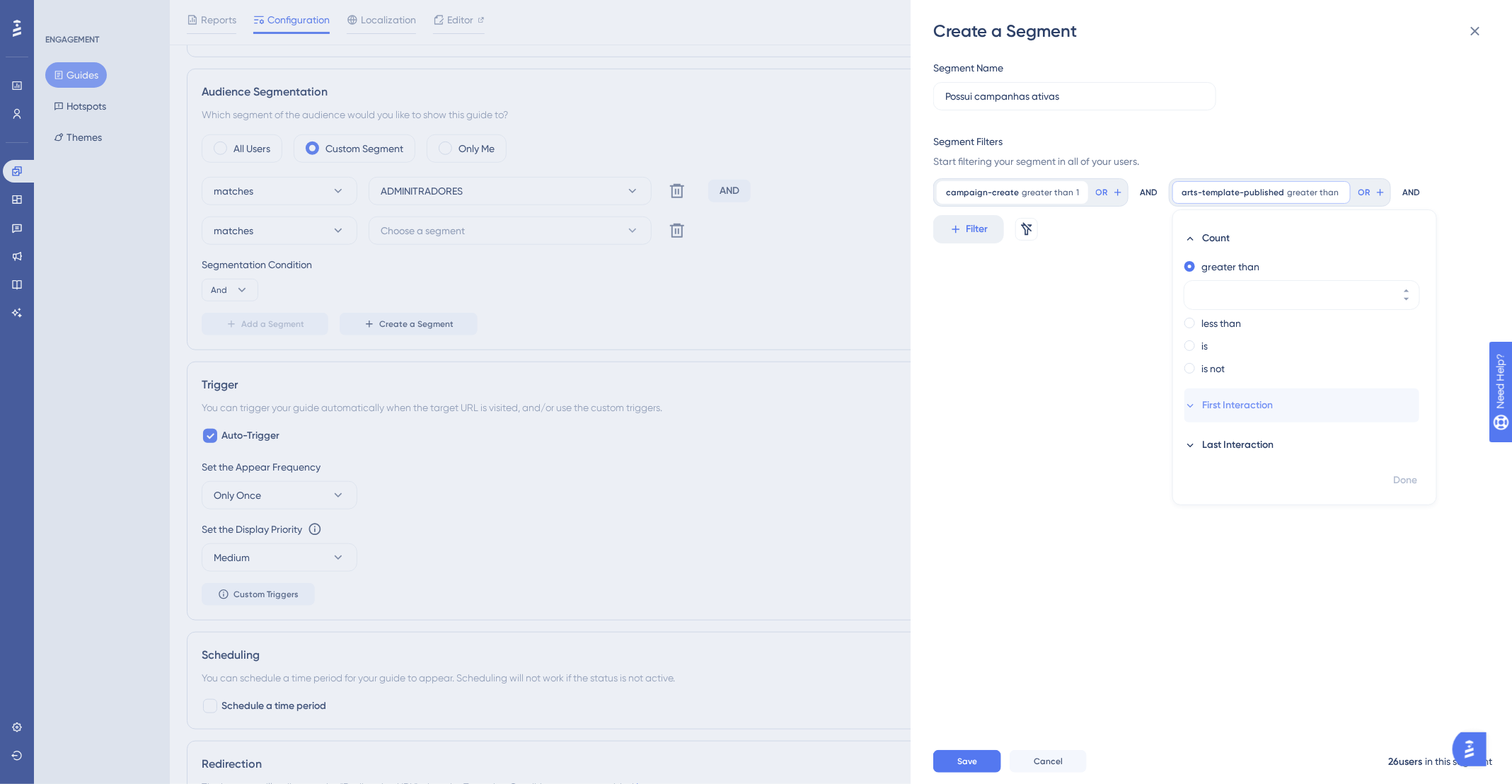
click at [1190, 406] on icon at bounding box center [1190, 406] width 12 height 12
click at [1220, 196] on span "arts-template-published" at bounding box center [1233, 192] width 103 height 11
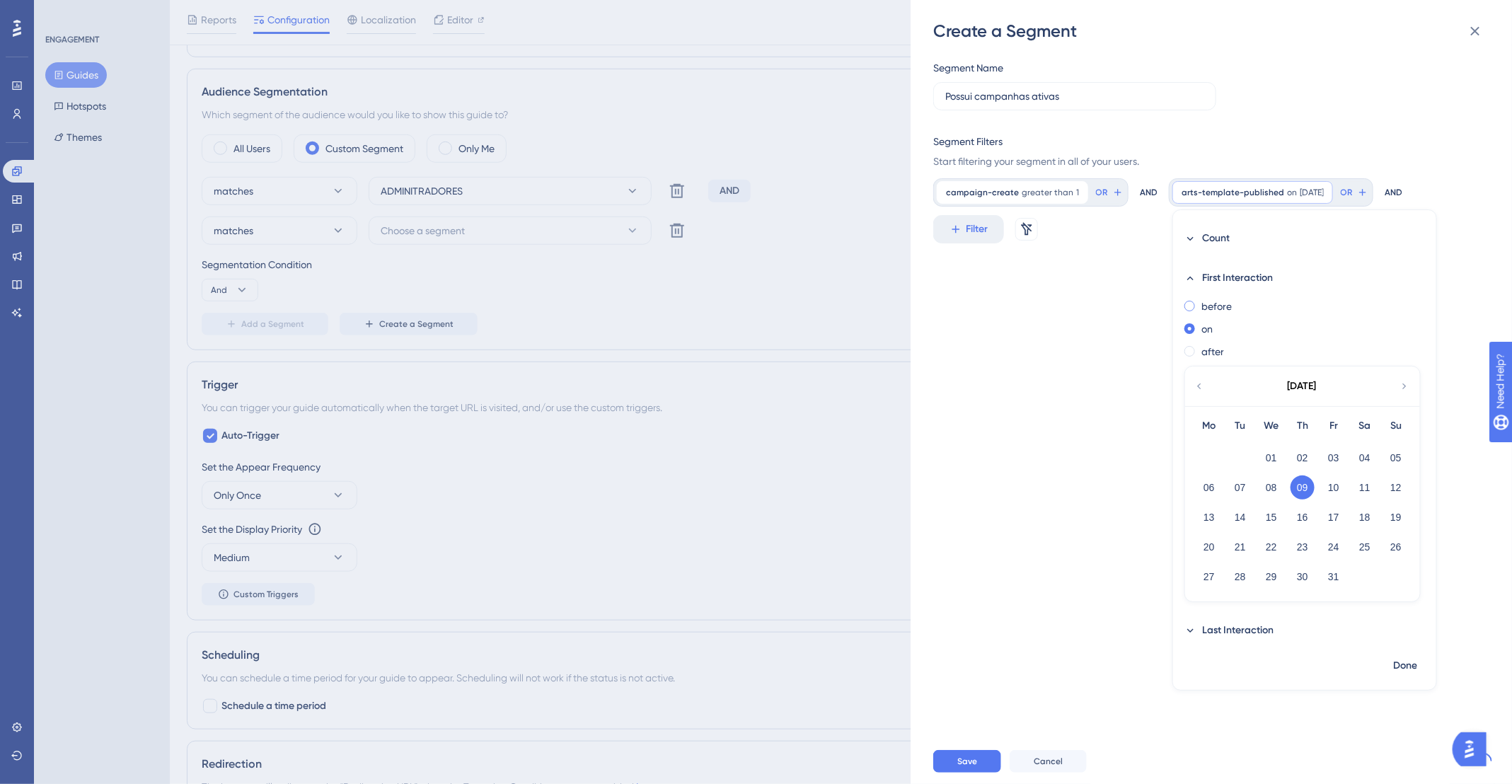
click at [1204, 311] on label "before" at bounding box center [1217, 306] width 31 height 17
click at [1207, 348] on label "after" at bounding box center [1212, 352] width 23 height 17
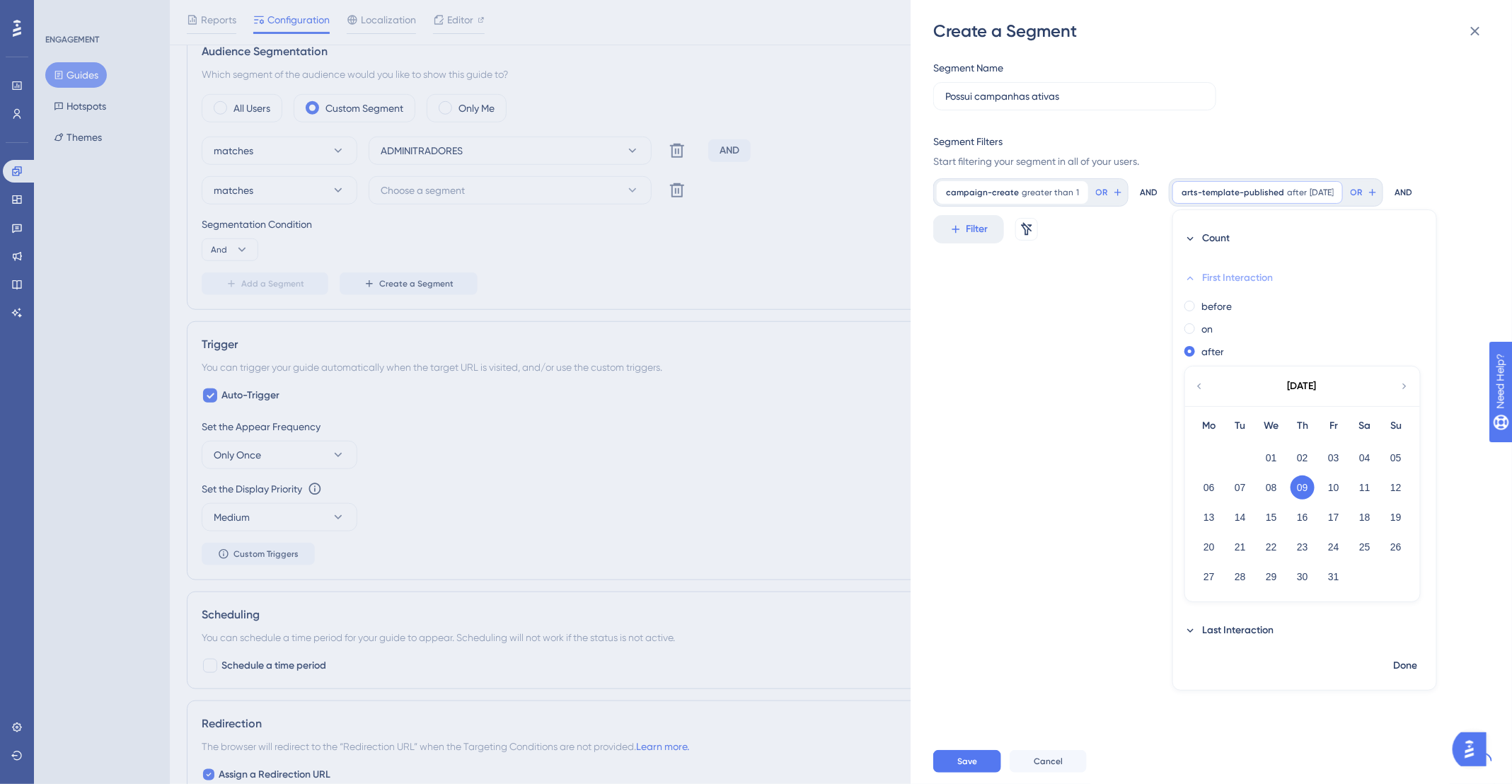
scroll to position [629, 0]
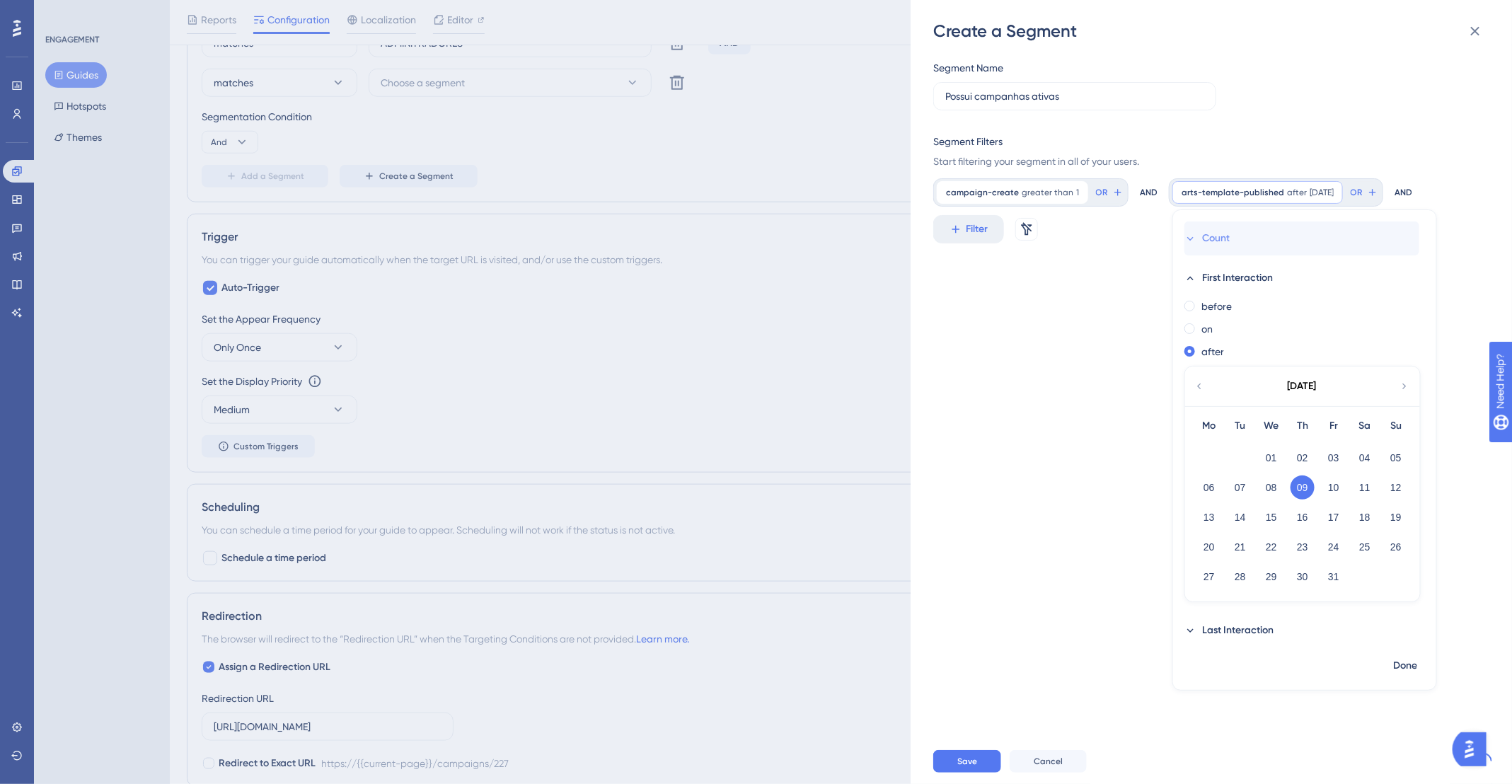
click at [1214, 237] on span "Count" at bounding box center [1216, 238] width 28 height 17
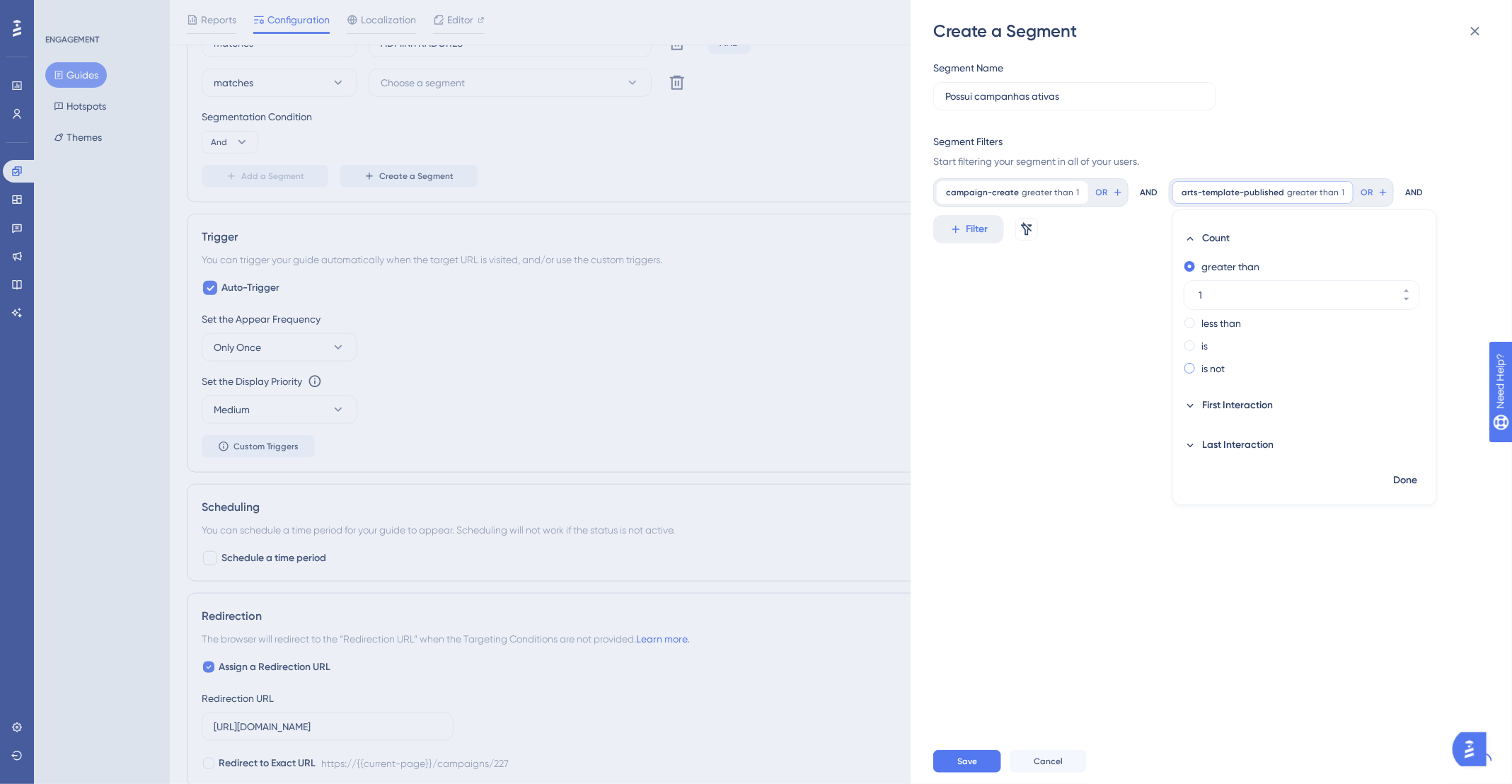
click at [1210, 368] on label "is not" at bounding box center [1213, 369] width 24 height 17
click at [1253, 408] on span "First Interaction" at bounding box center [1237, 406] width 70 height 17
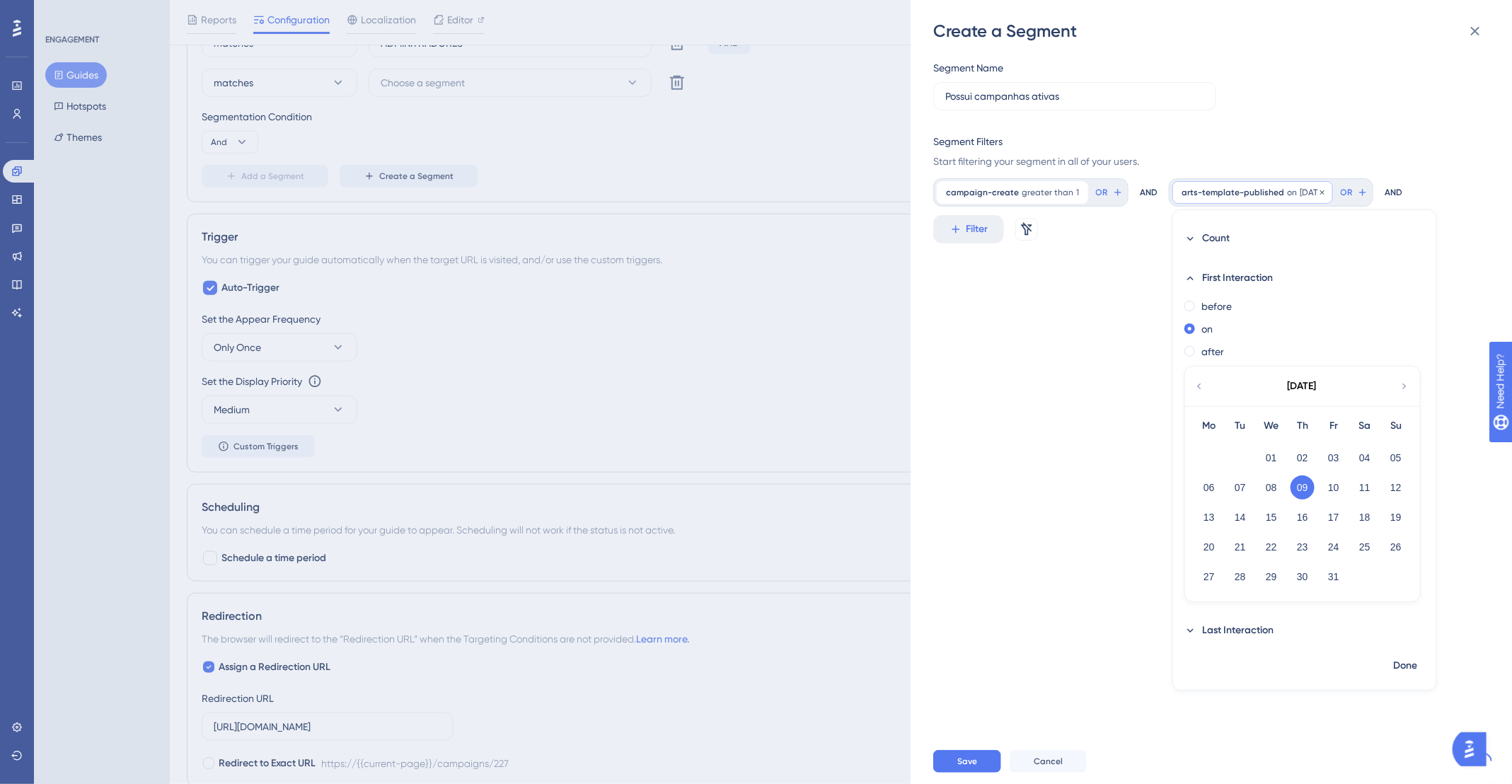
click at [1333, 193] on div "arts-template-published on [DATE] [DATE] Remove" at bounding box center [1252, 193] width 160 height 23
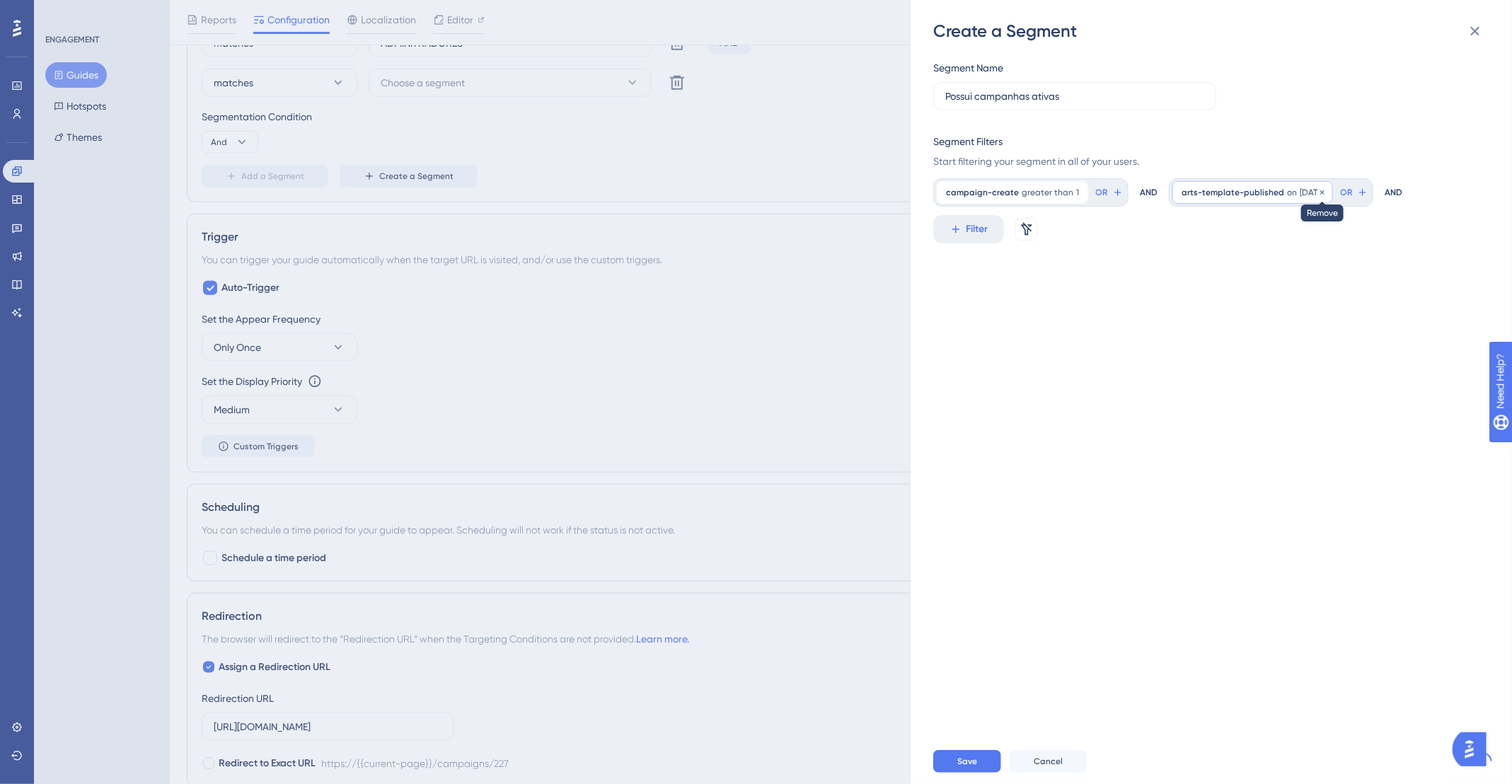
click at [1327, 189] on icon at bounding box center [1323, 193] width 8 height 8
click at [1201, 296] on div "Segment Name Possui campanhas ativas Segment Filters Start filtering your segme…" at bounding box center [1218, 390] width 570 height 697
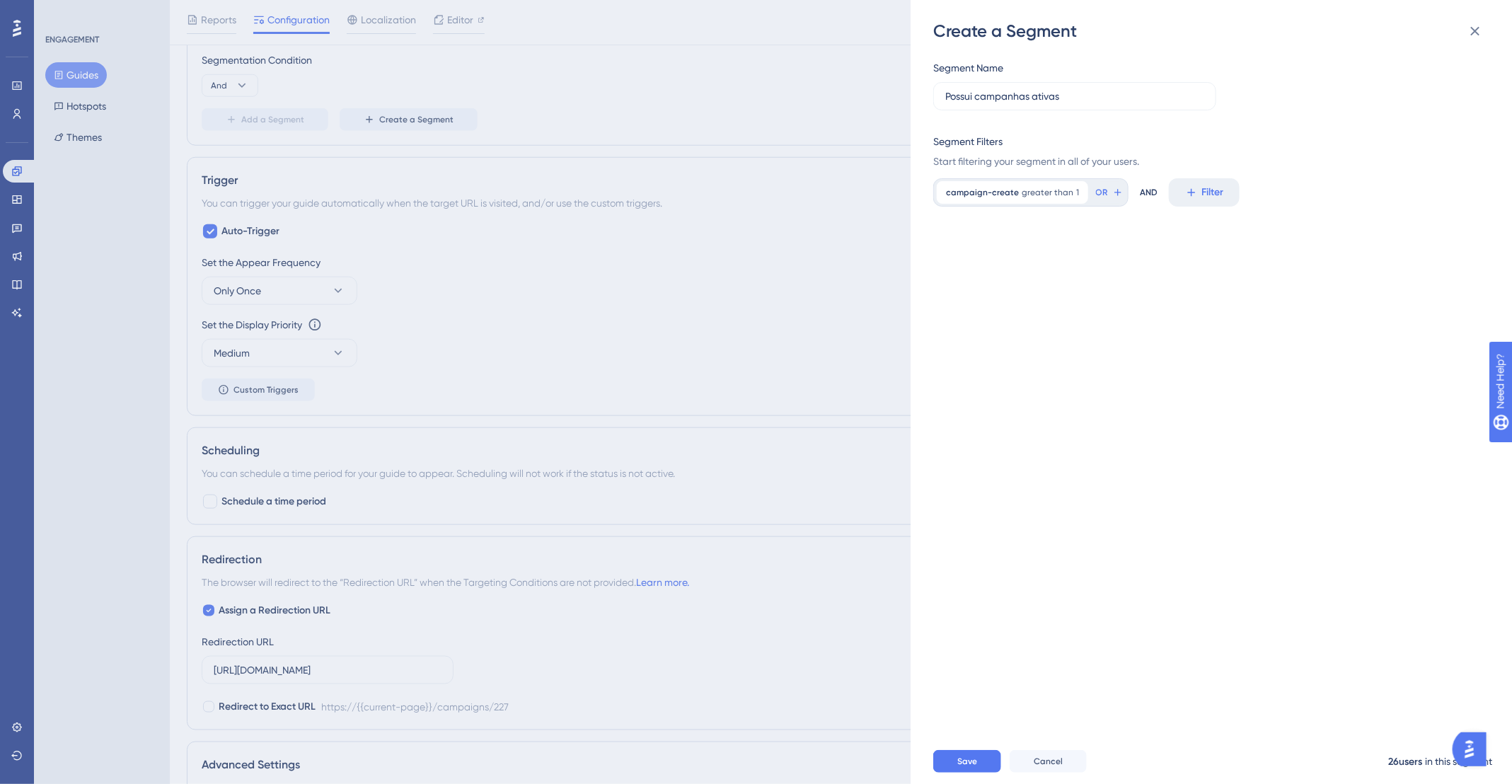
scroll to position [686, 0]
click at [1073, 192] on icon at bounding box center [1078, 193] width 8 height 8
click at [1481, 29] on icon at bounding box center [1476, 31] width 17 height 17
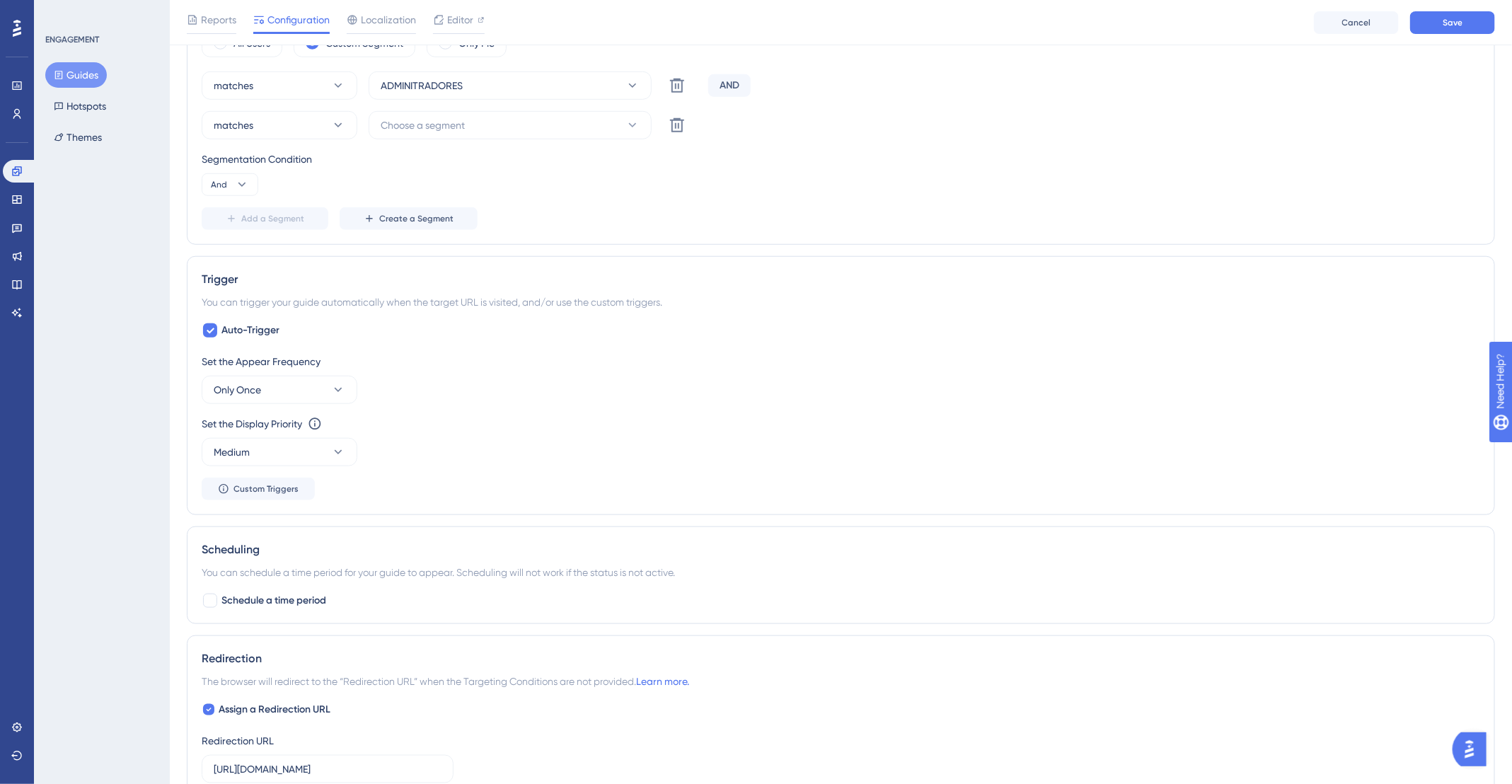
scroll to position [540, 0]
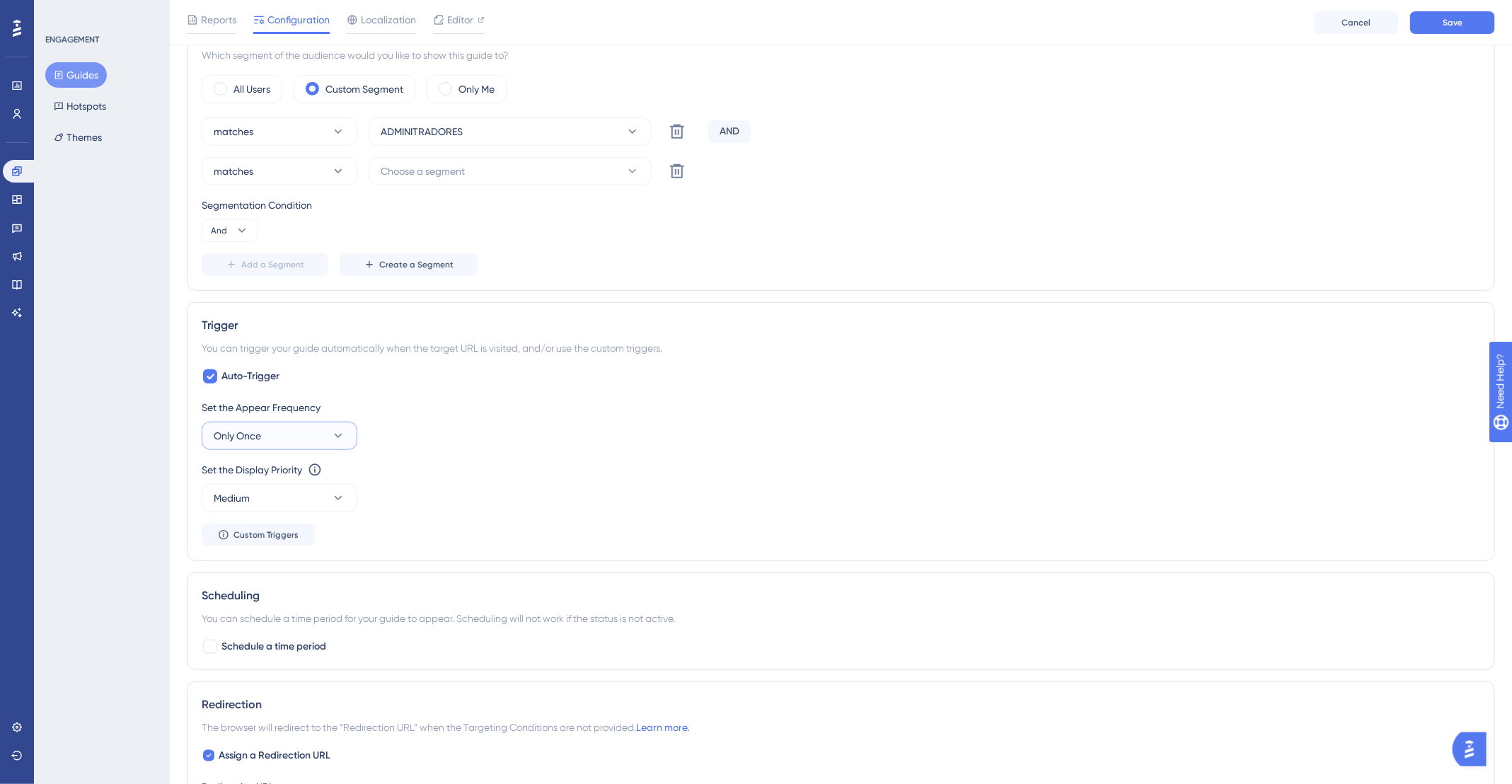
click at [306, 434] on button "Only Once" at bounding box center [279, 435] width 155 height 28
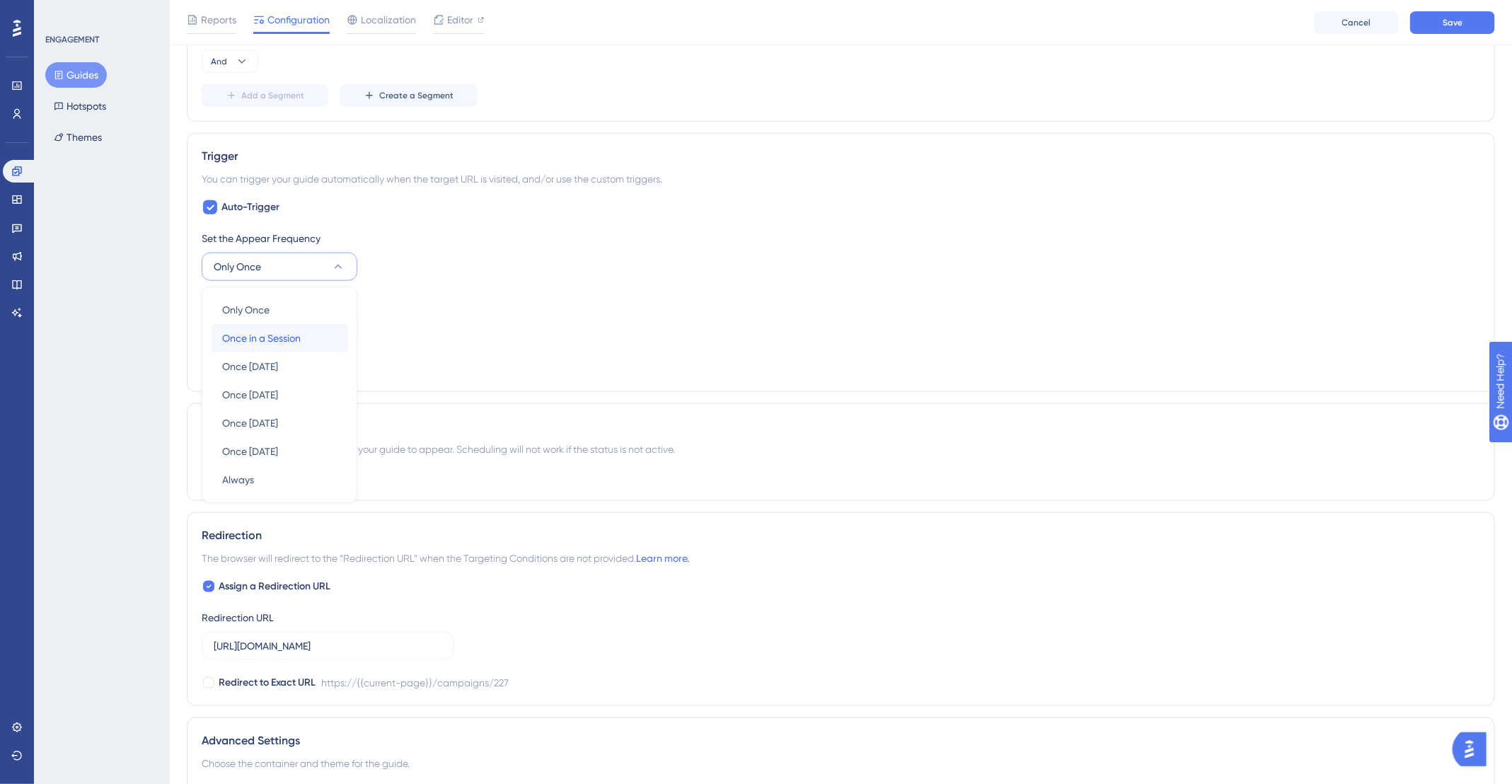
click at [255, 333] on span "Once in a Session" at bounding box center [261, 339] width 79 height 17
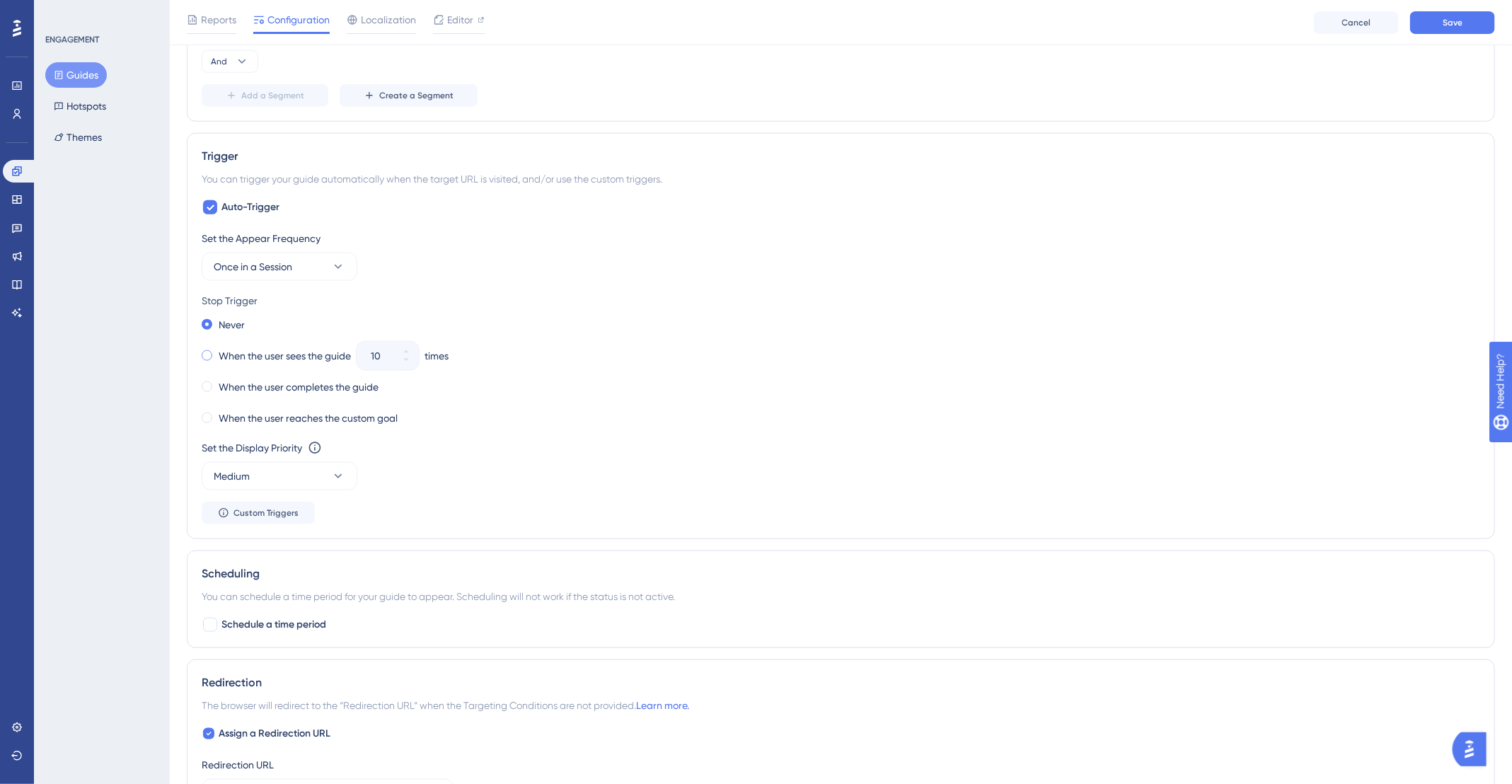
click at [248, 351] on label "When the user sees the guide" at bounding box center [285, 356] width 132 height 17
click at [390, 351] on input "10" at bounding box center [380, 356] width 20 height 17
type input "03"
click at [1436, 24] on button "Save" at bounding box center [1453, 22] width 85 height 23
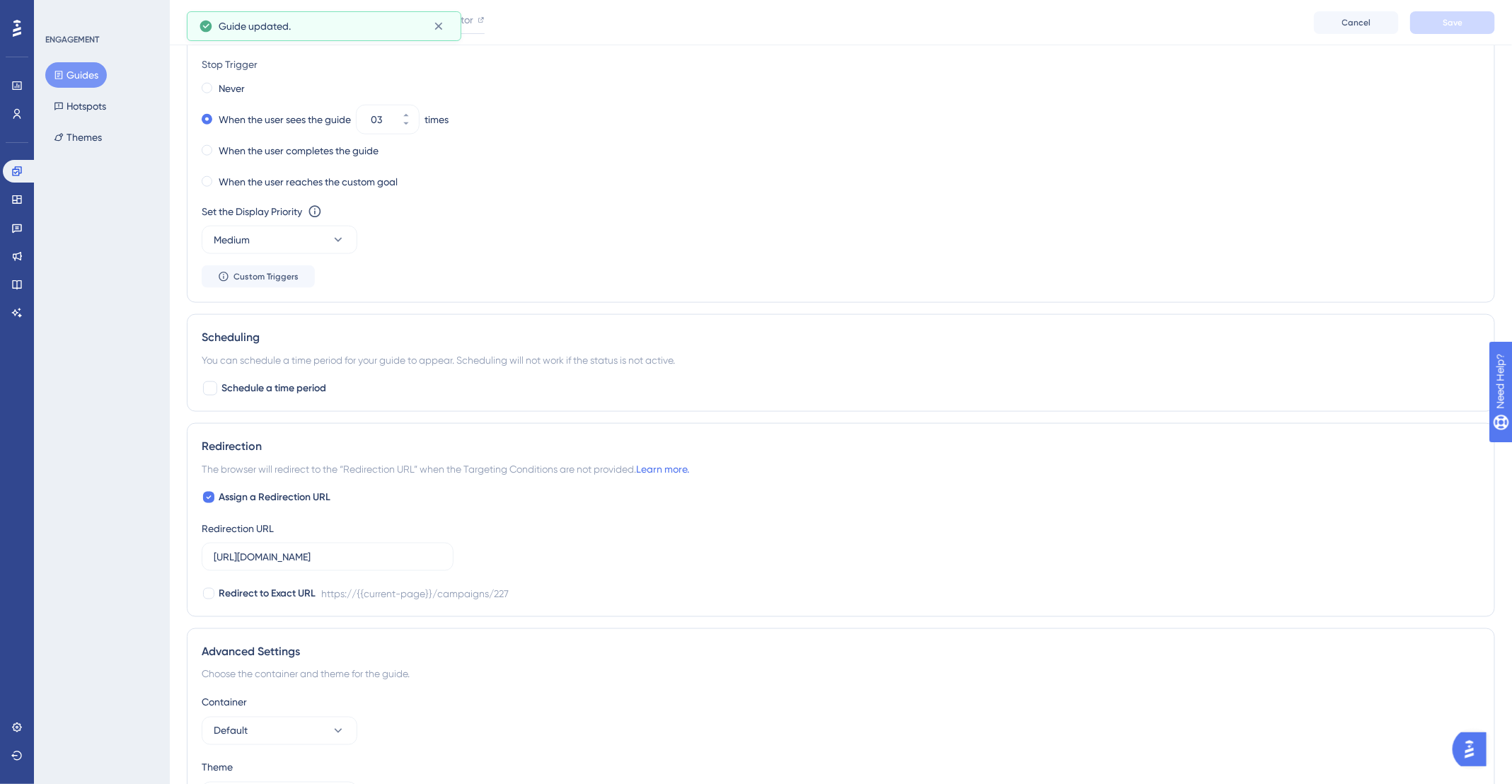
scroll to position [893, 0]
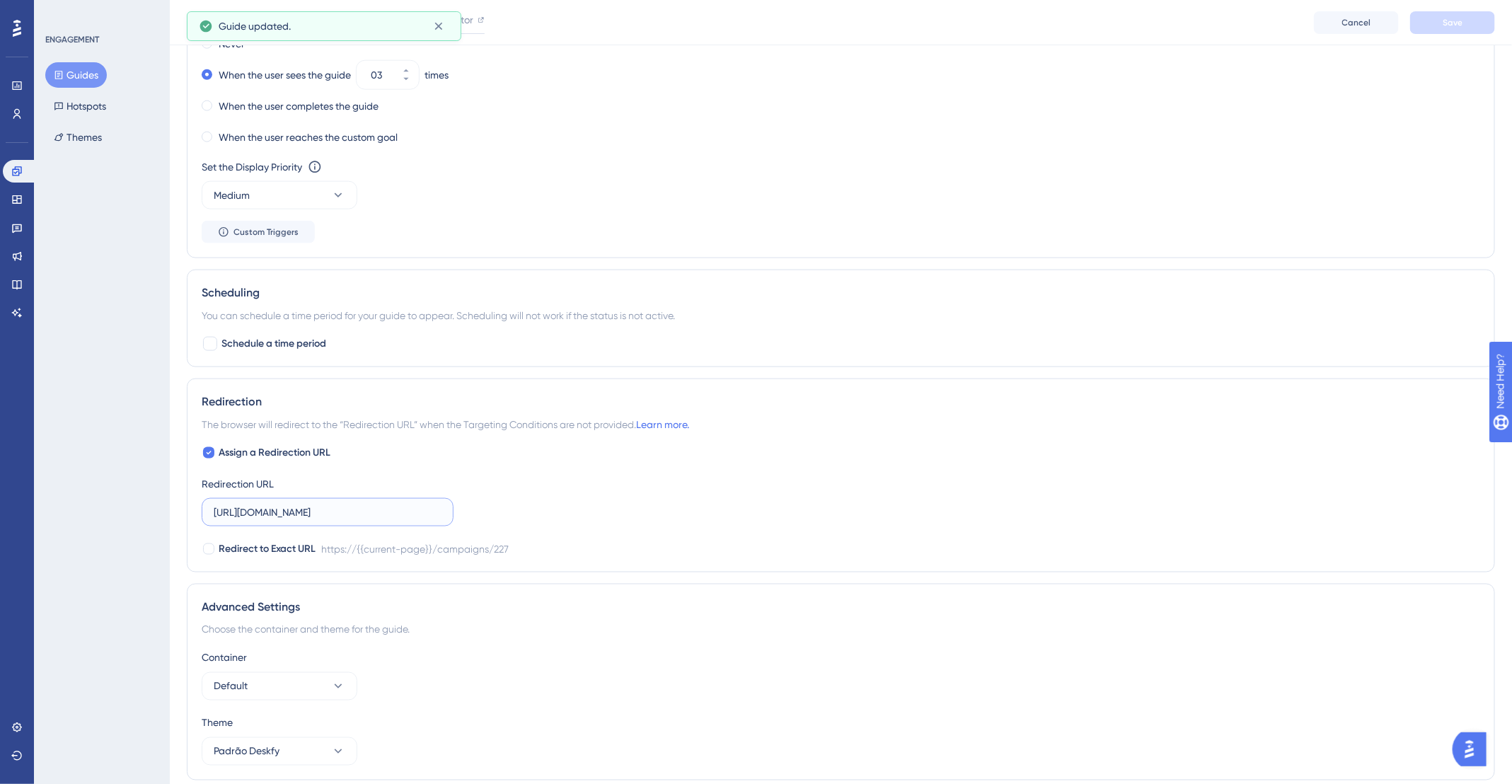
click at [426, 511] on input "[URL][DOMAIN_NAME]" at bounding box center [328, 512] width 228 height 15
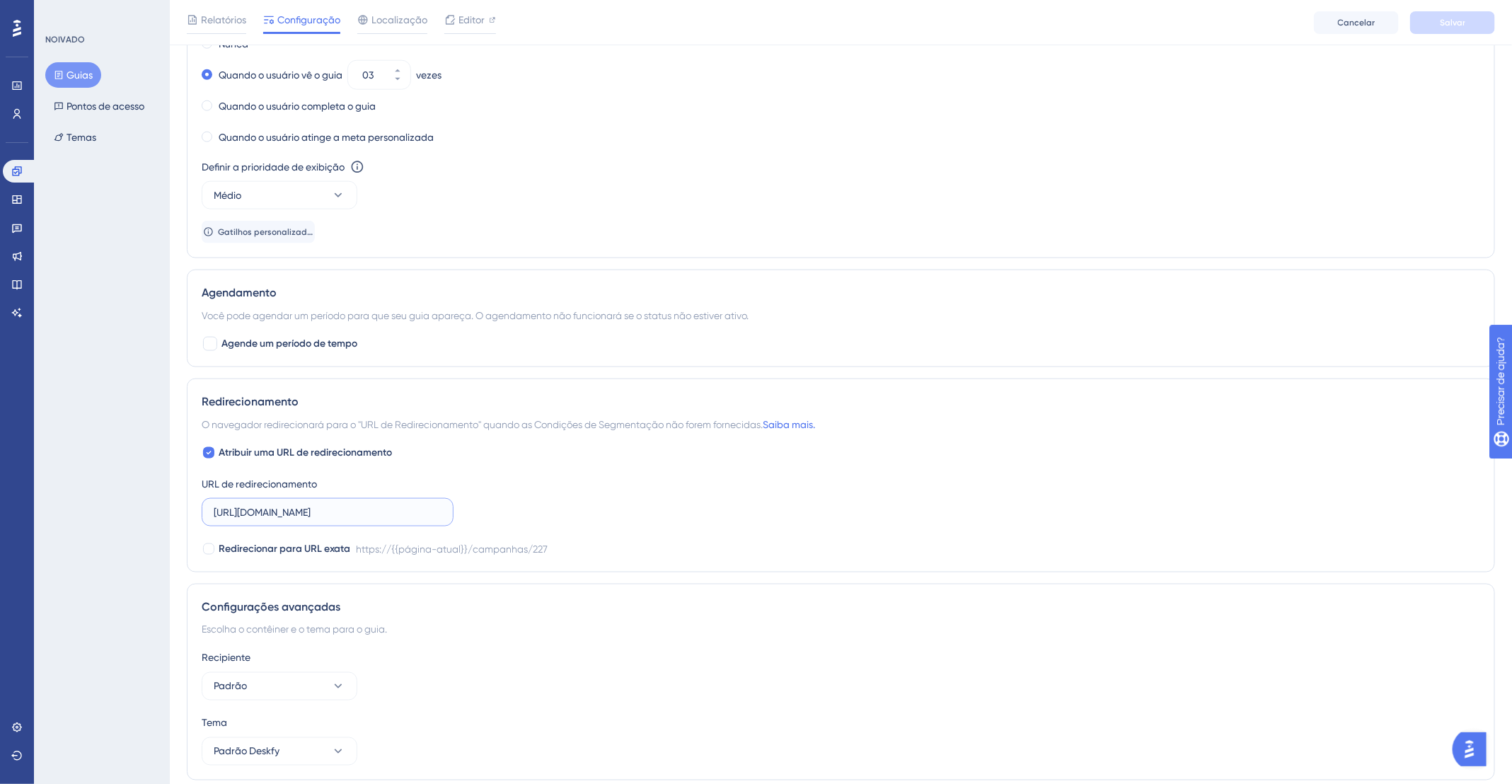
click at [396, 508] on input "[URL][DOMAIN_NAME]" at bounding box center [328, 512] width 228 height 15
type input "[URL][DOMAIN_NAME]"
click at [1480, 23] on button "Salvar" at bounding box center [1453, 22] width 85 height 23
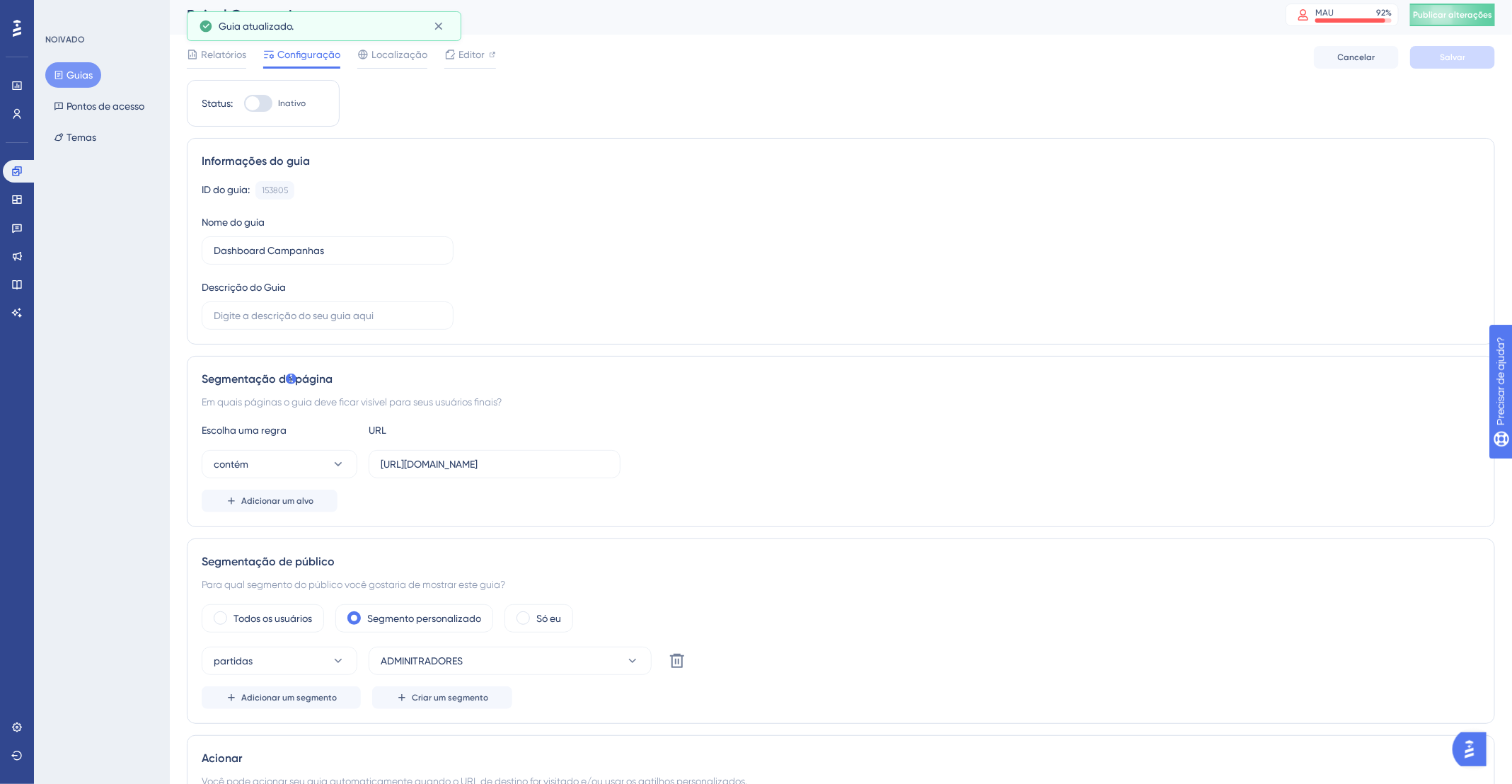
scroll to position [0, 0]
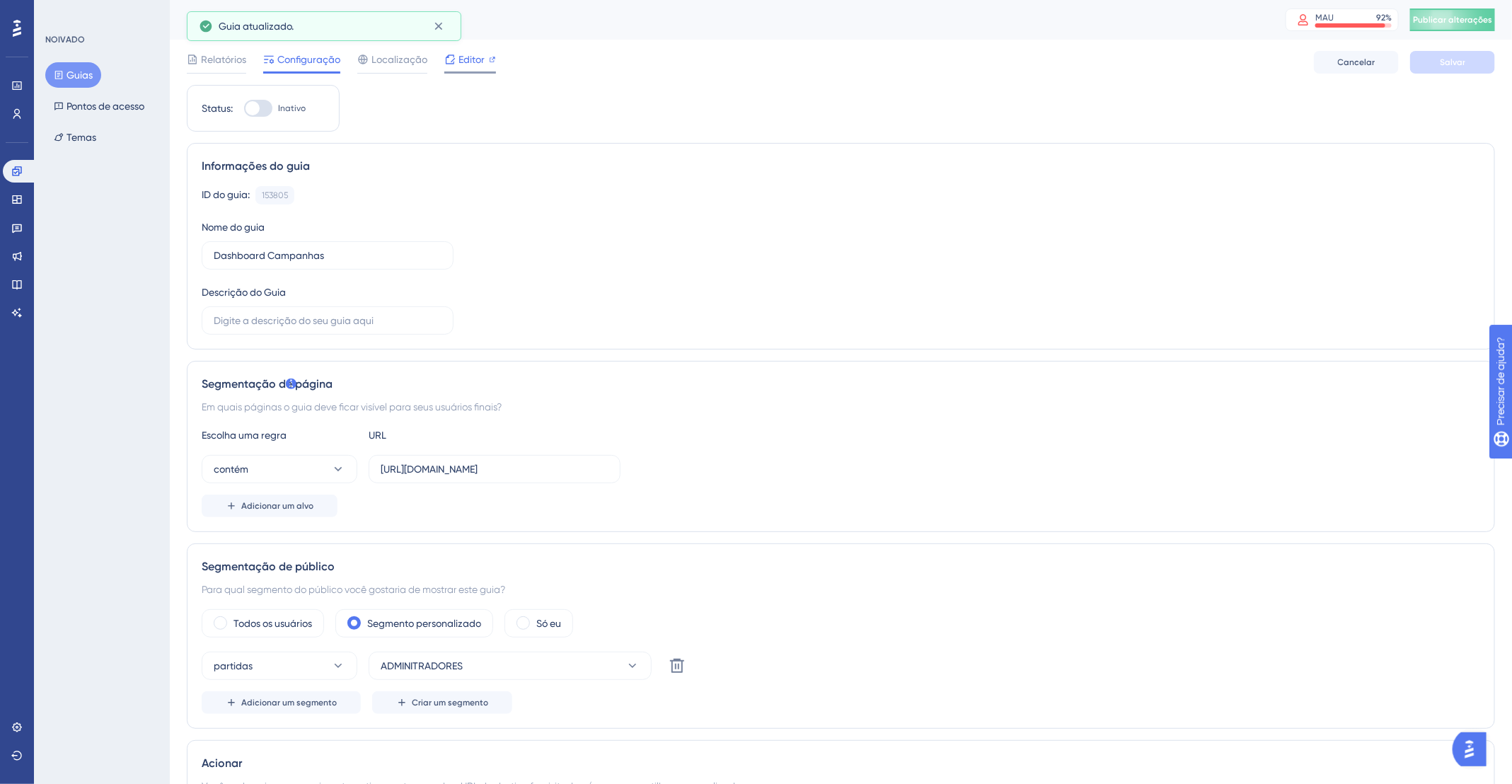
click at [467, 63] on font "Editor" at bounding box center [471, 59] width 26 height 11
click at [67, 70] on font "Guias" at bounding box center [79, 75] width 26 height 11
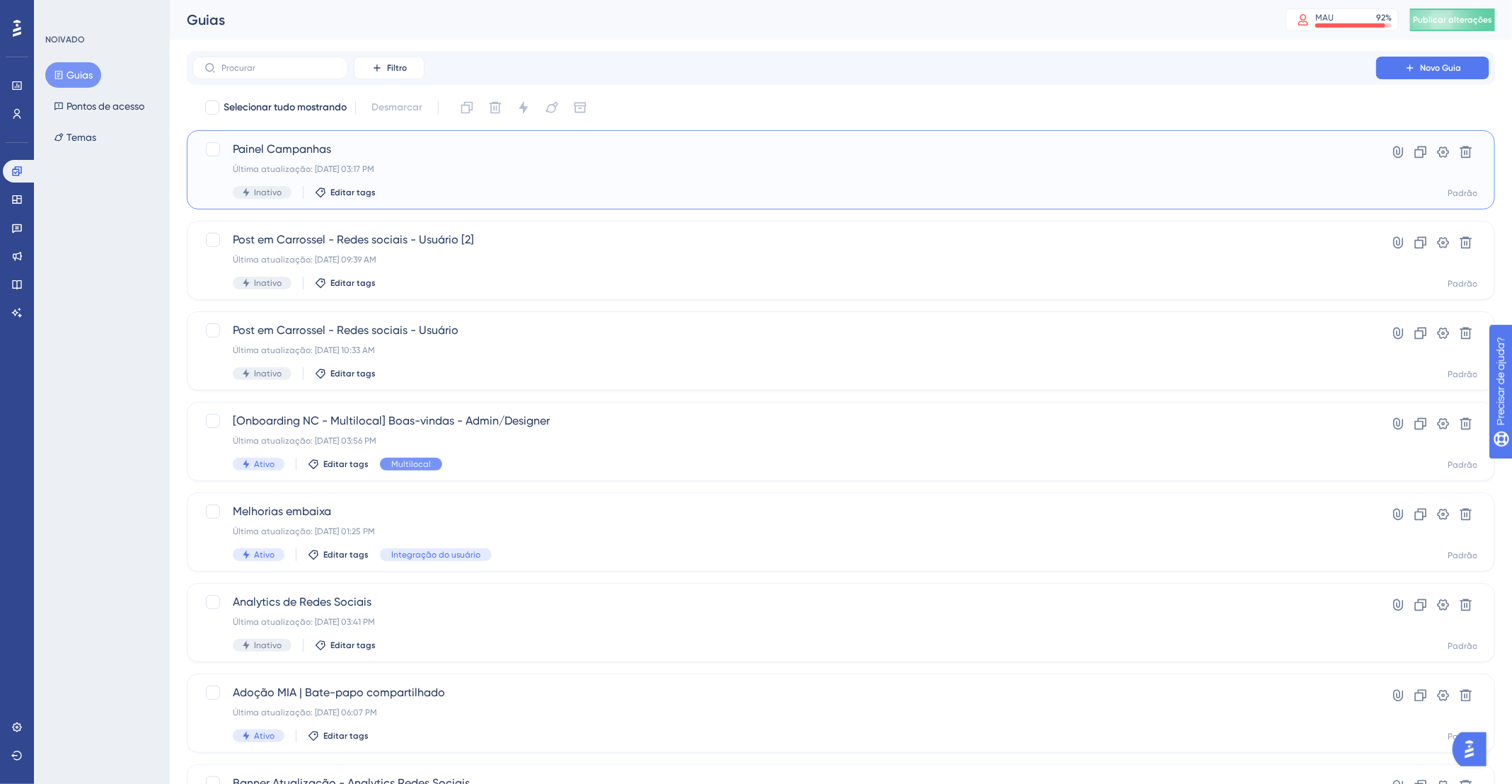
click at [475, 171] on div "Última atualização: [DATE] 03:17 PM" at bounding box center [784, 169] width 1103 height 11
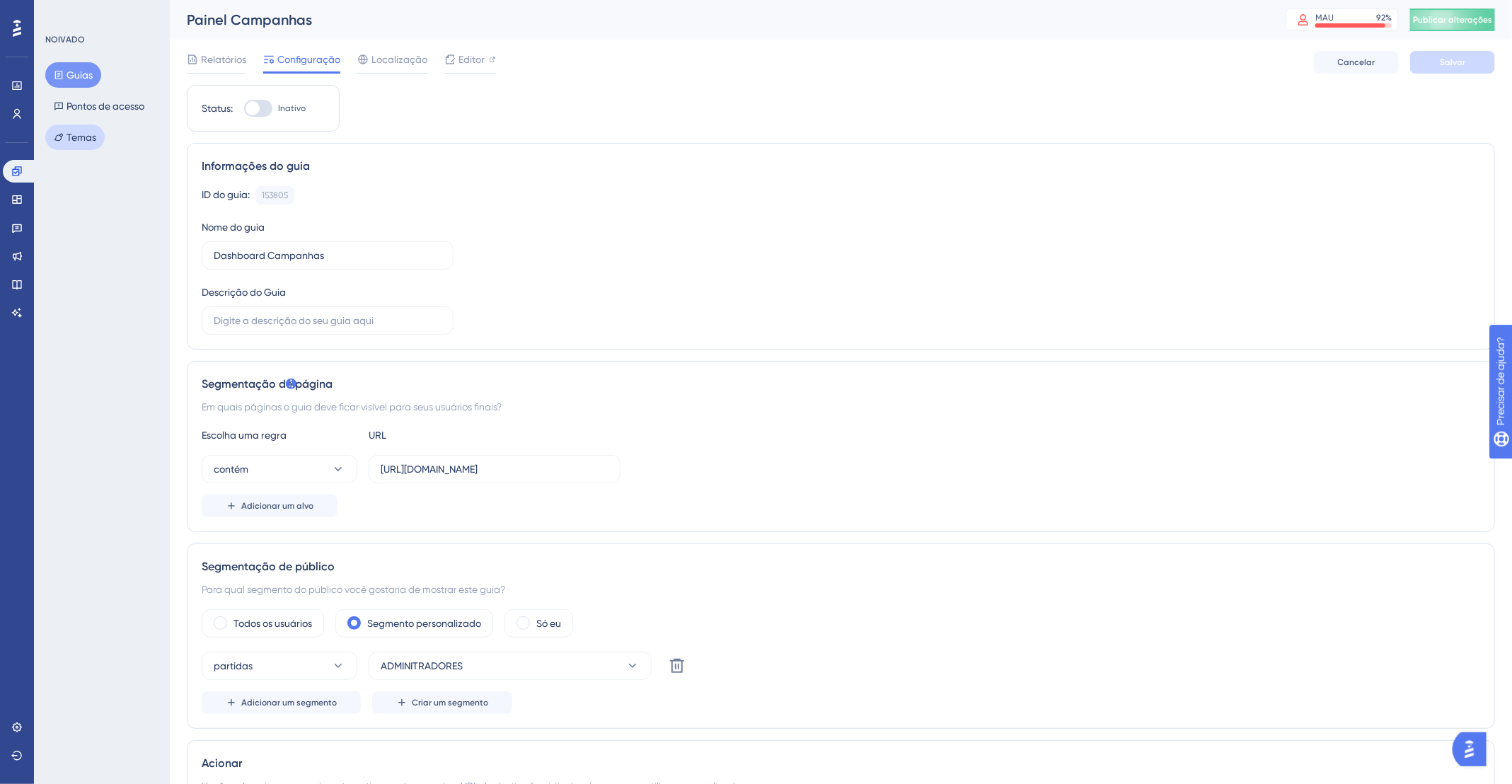
click at [91, 136] on font "Temas" at bounding box center [81, 137] width 30 height 11
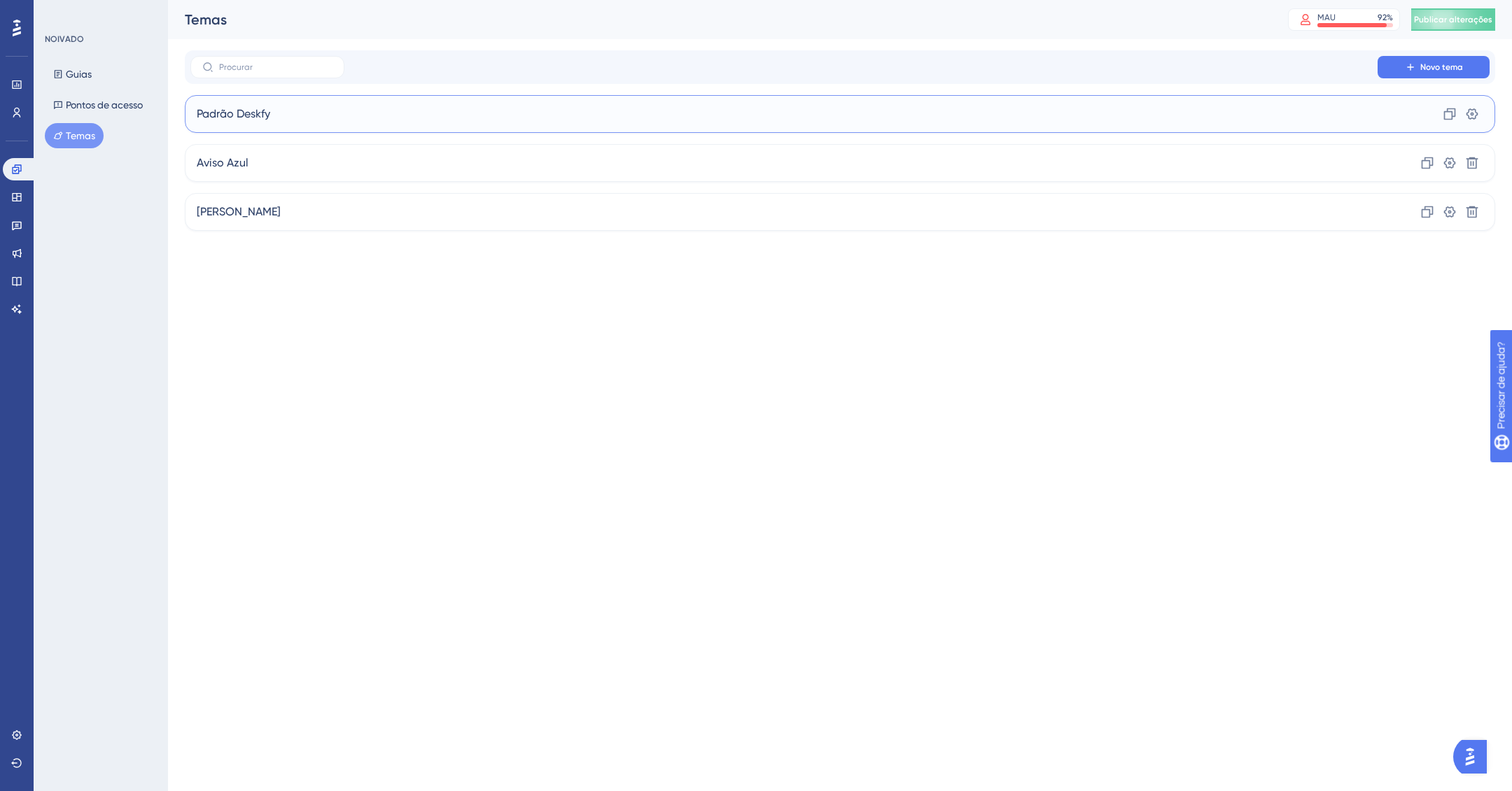
click at [398, 120] on div "Padrão Deskfy Clone Configurações" at bounding box center [839, 113] width 1310 height 38
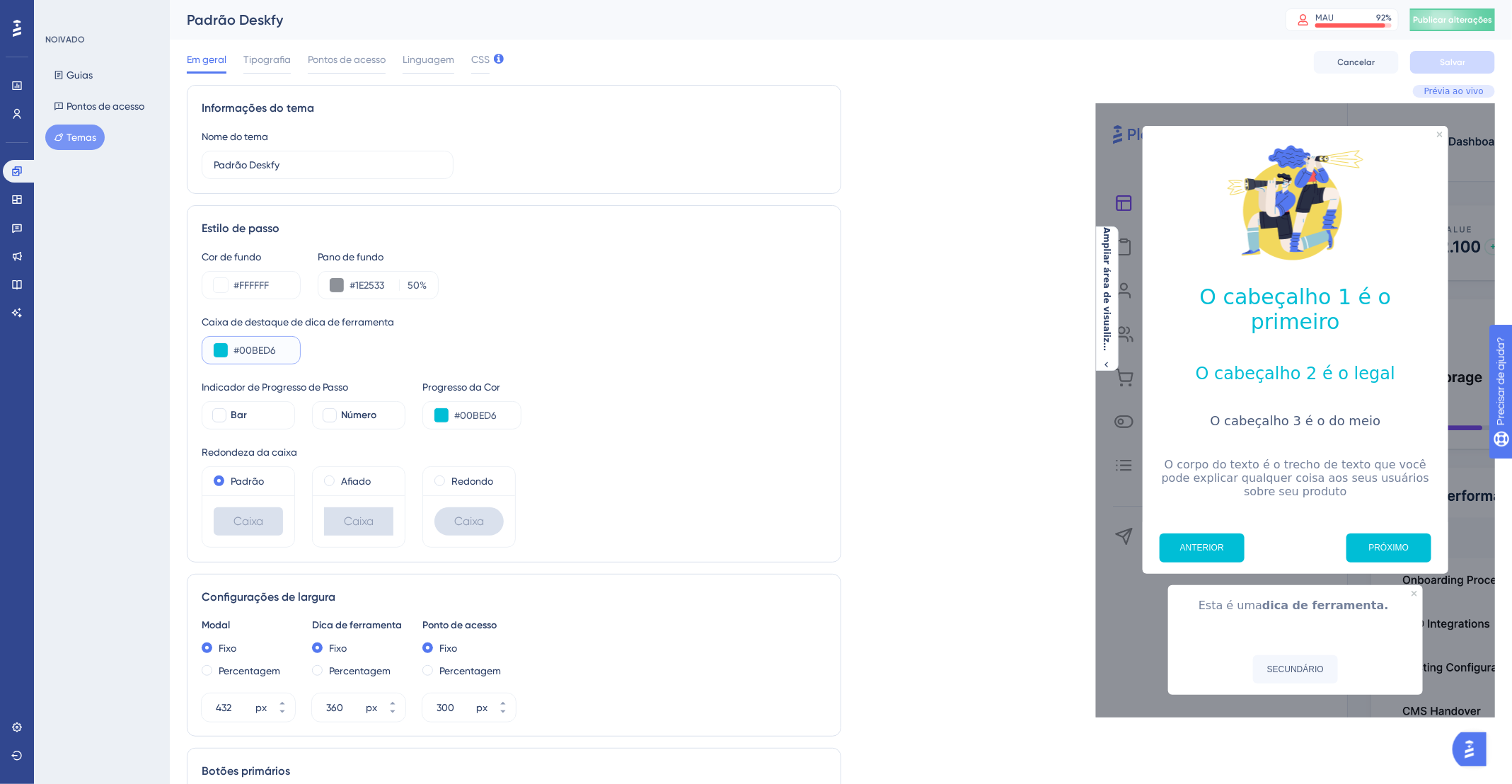
click at [258, 352] on input "#00BED6" at bounding box center [260, 350] width 55 height 17
